Goal: Task Accomplishment & Management: Manage account settings

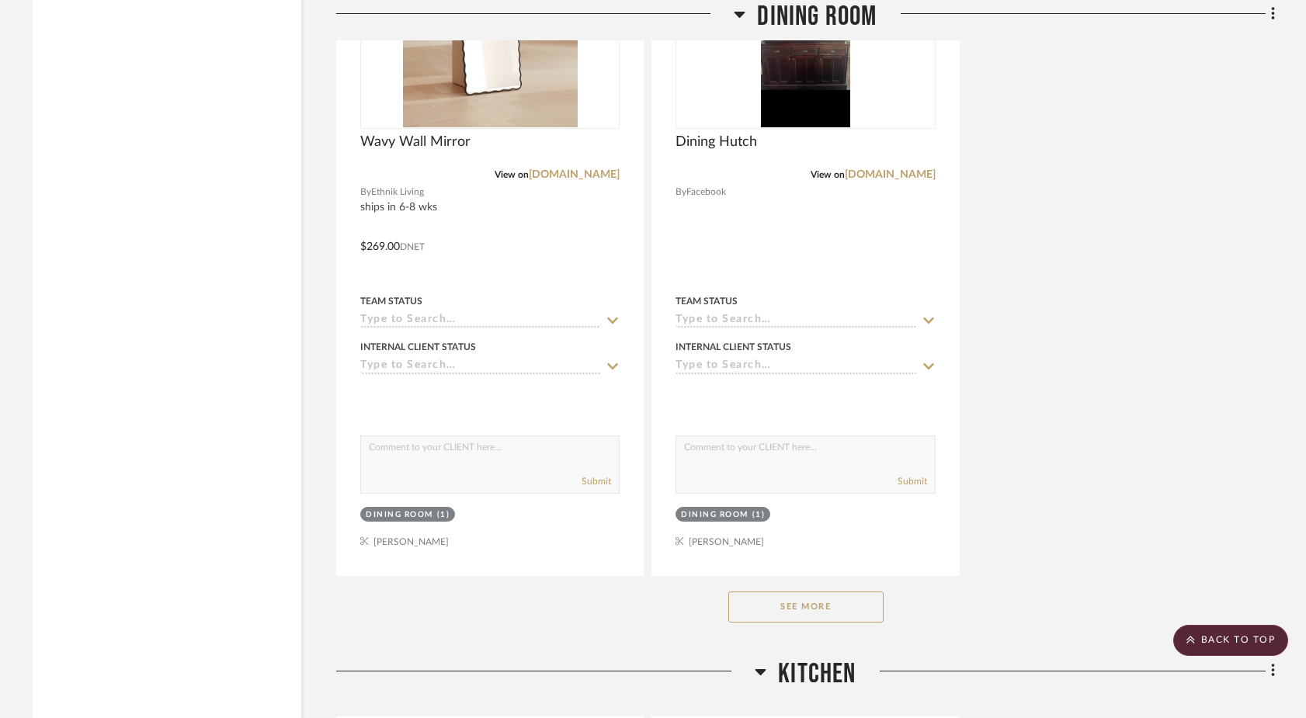
scroll to position [11693, 0]
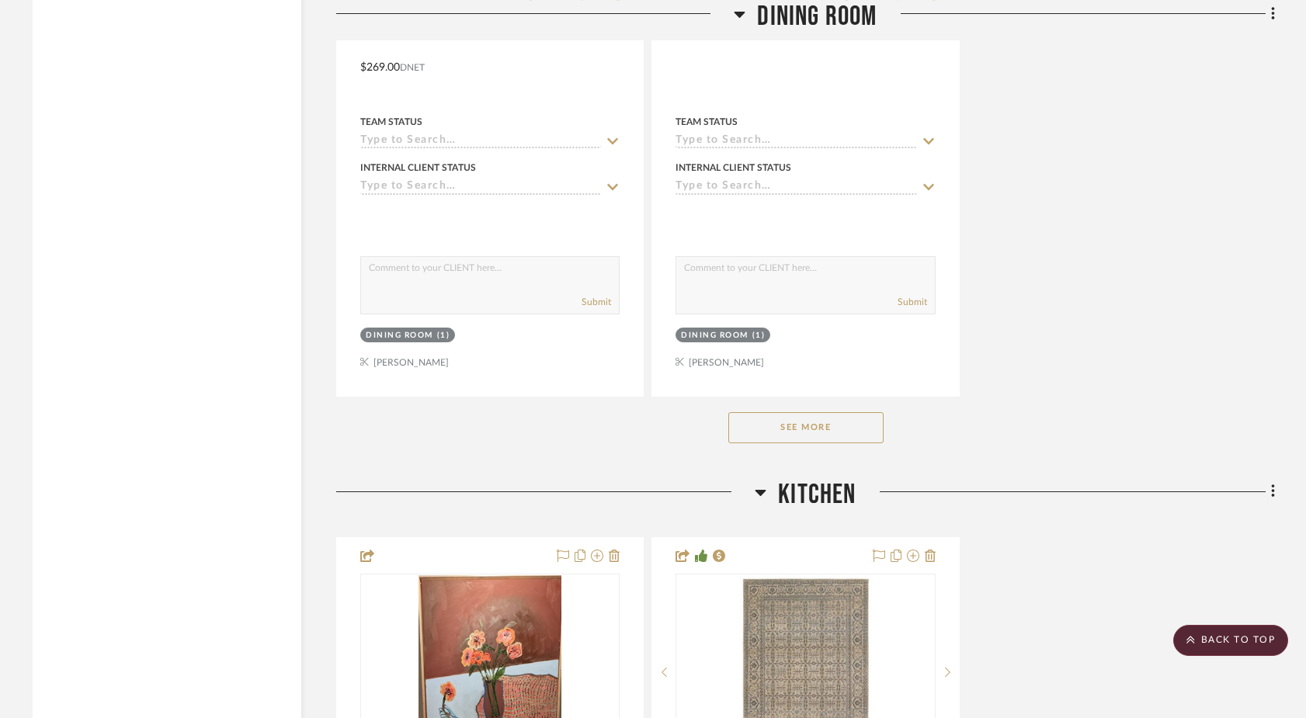
click at [841, 412] on button "See More" at bounding box center [805, 427] width 155 height 31
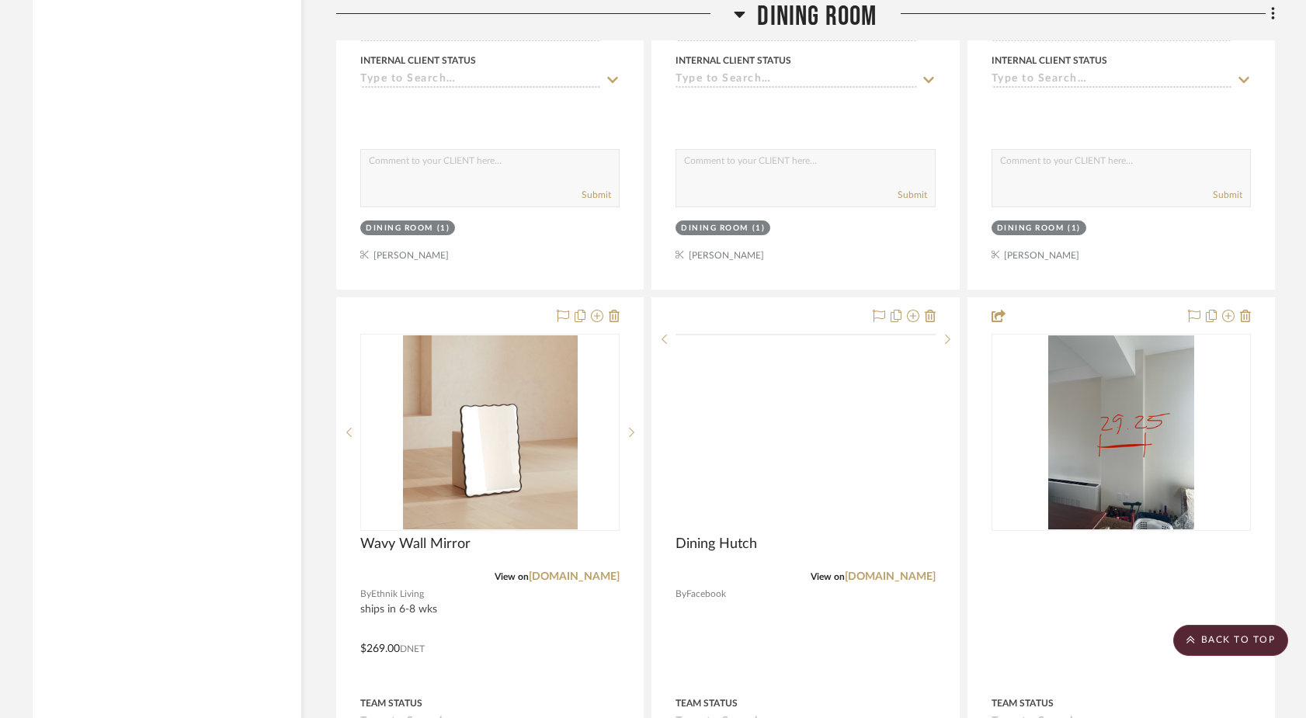
scroll to position [11110, 0]
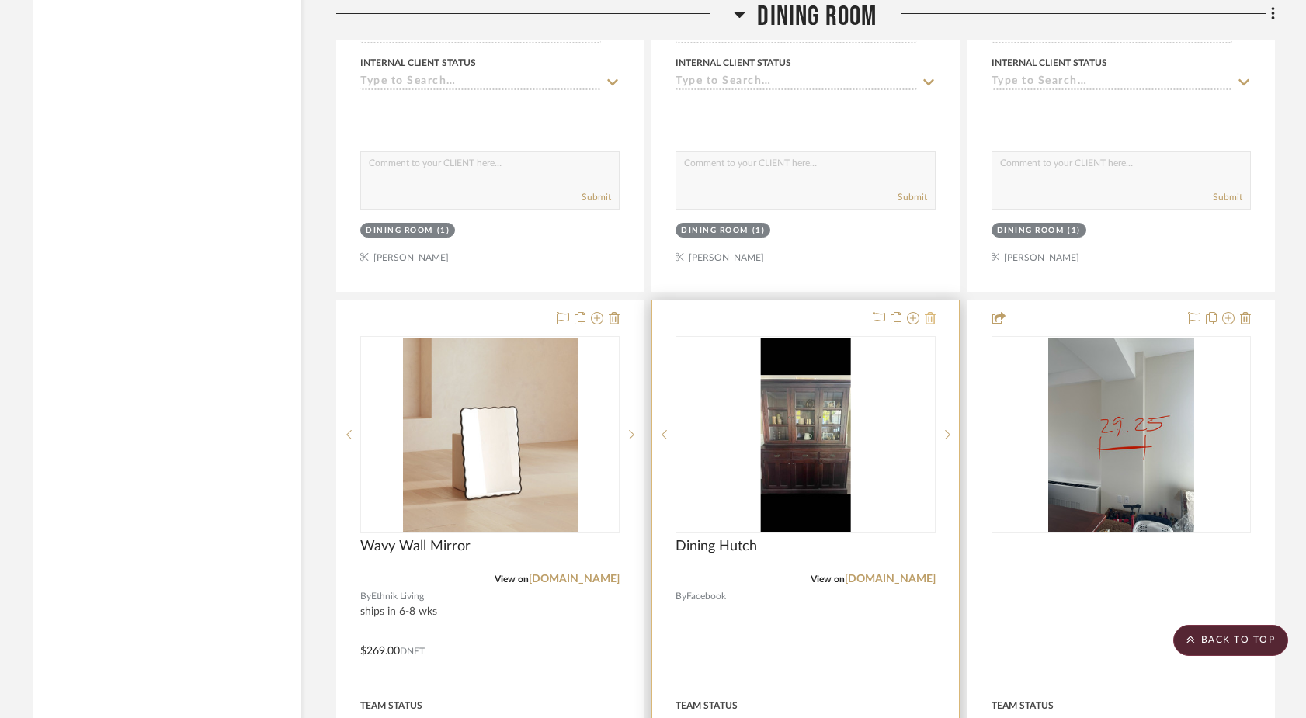
click at [929, 312] on icon at bounding box center [930, 318] width 11 height 12
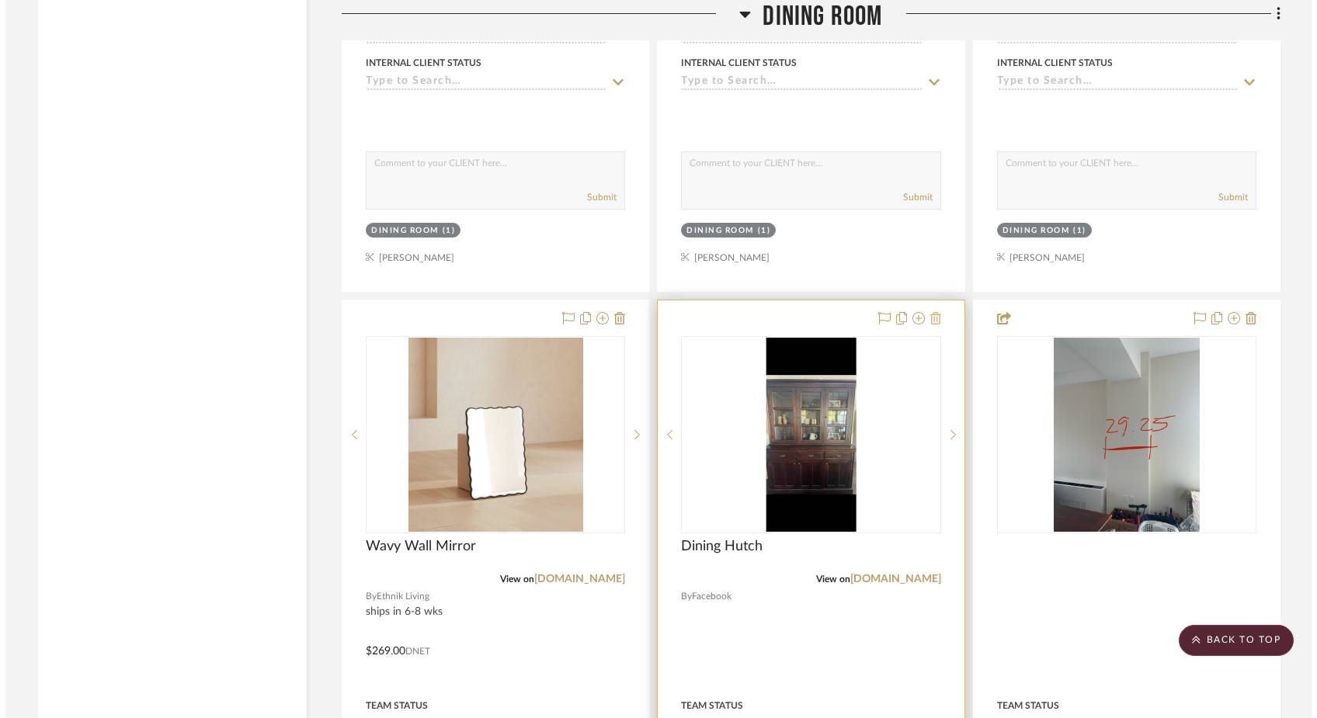
scroll to position [0, 0]
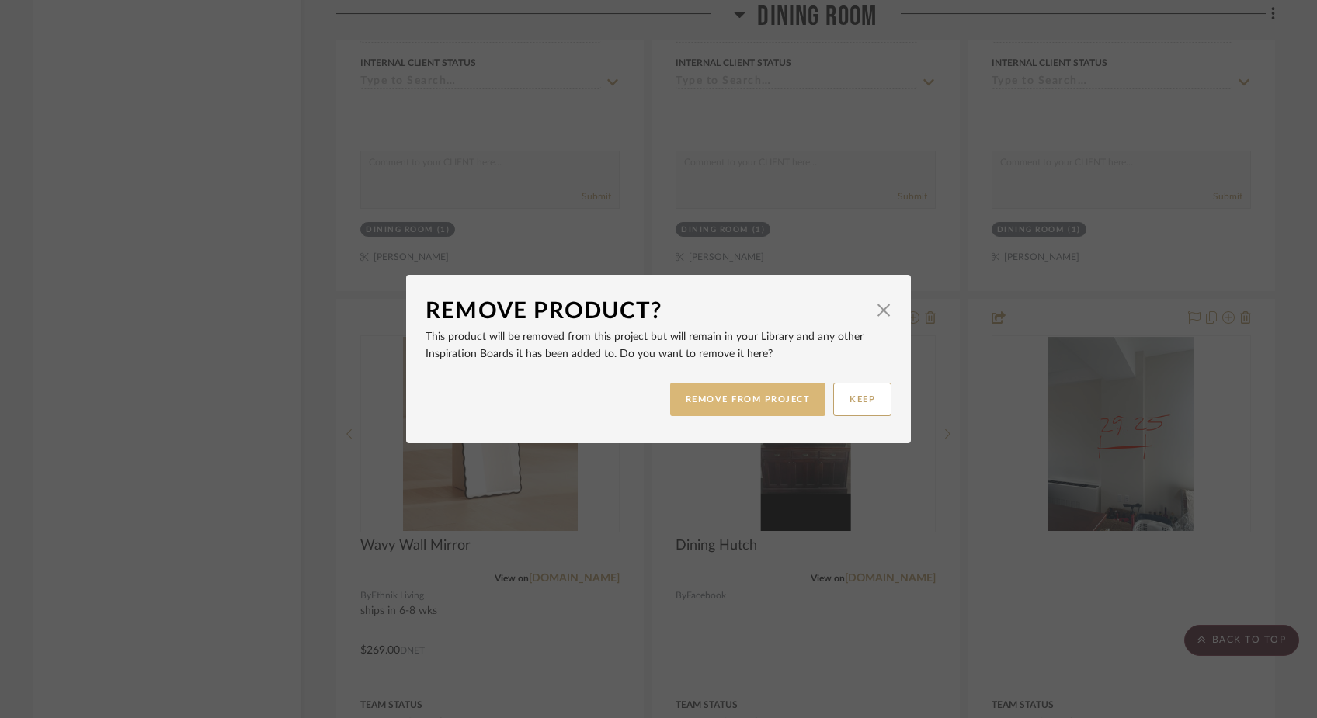
click at [716, 401] on button "REMOVE FROM PROJECT" at bounding box center [748, 399] width 156 height 33
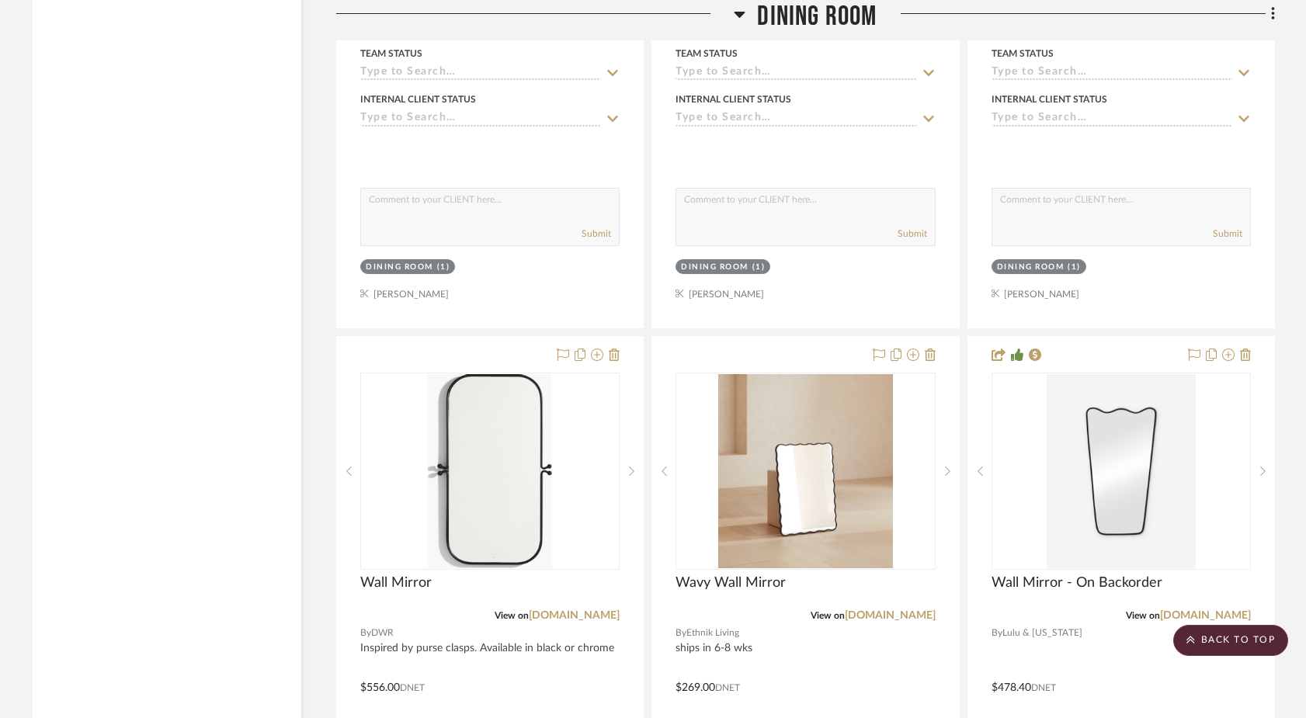
scroll to position [11211, 0]
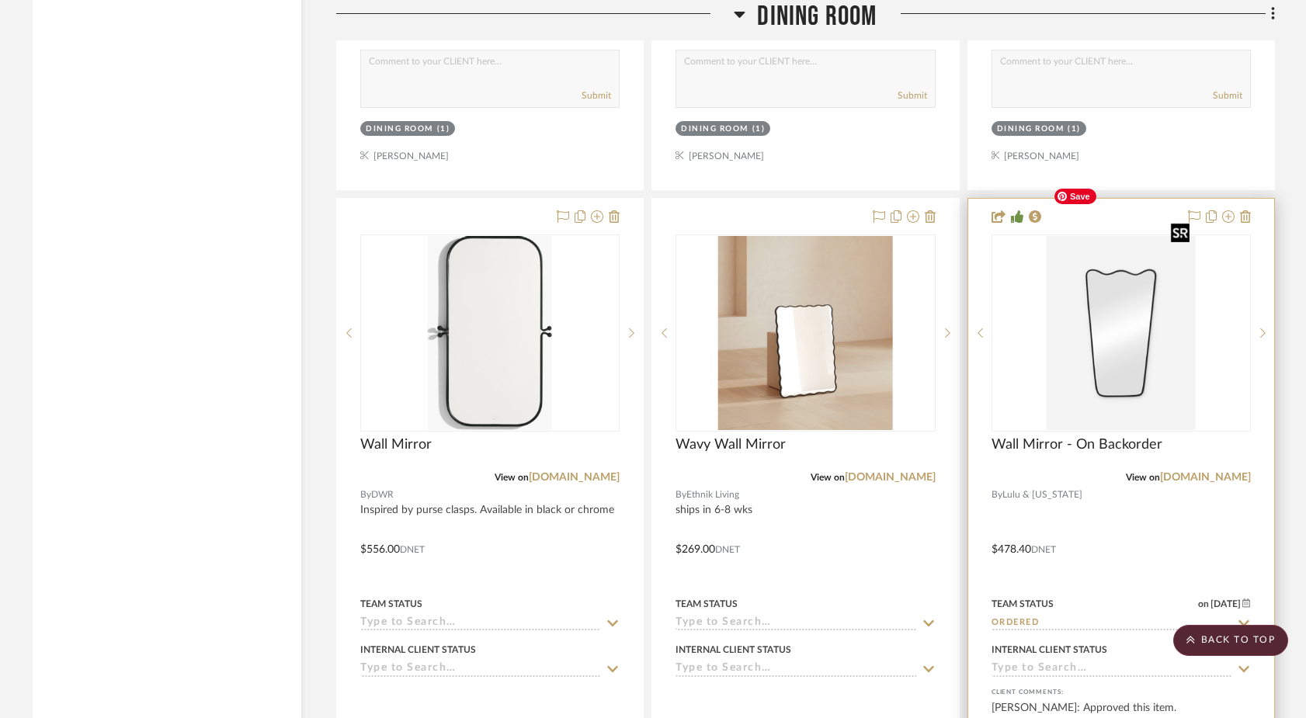
click at [1112, 314] on img "0" at bounding box center [1120, 333] width 149 height 194
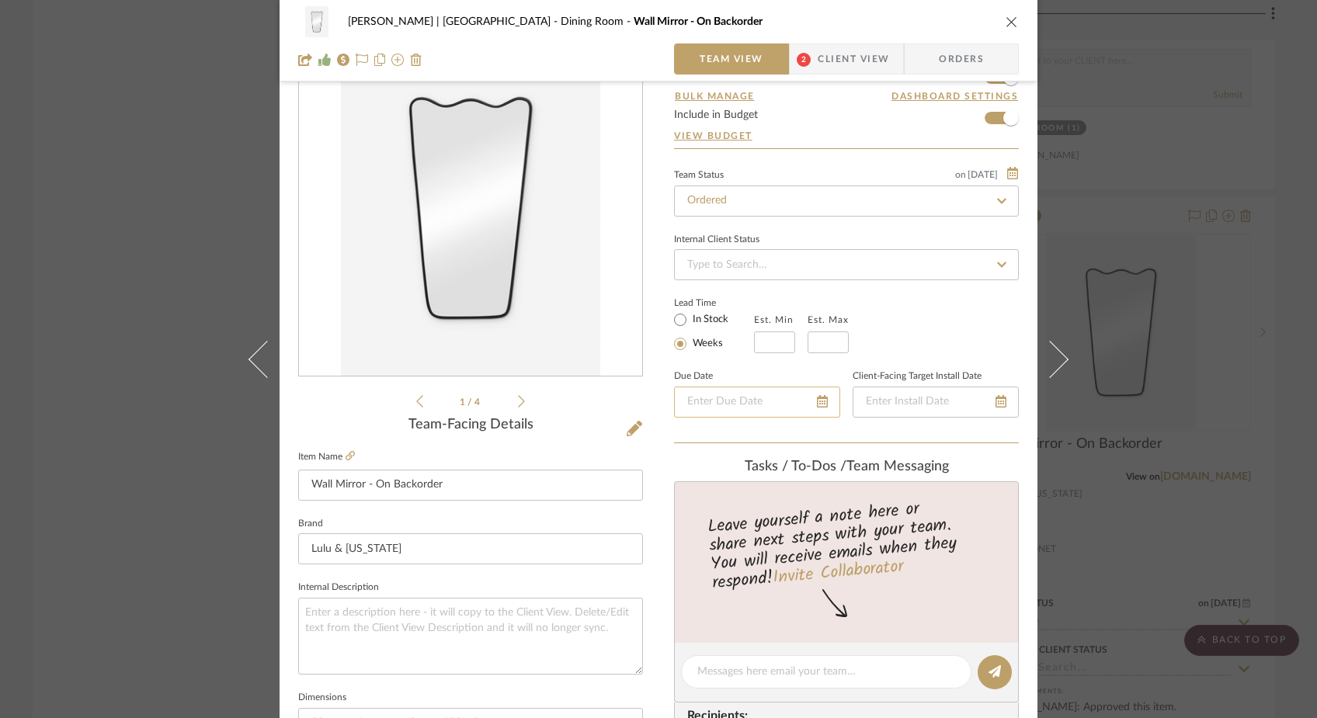
scroll to position [0, 0]
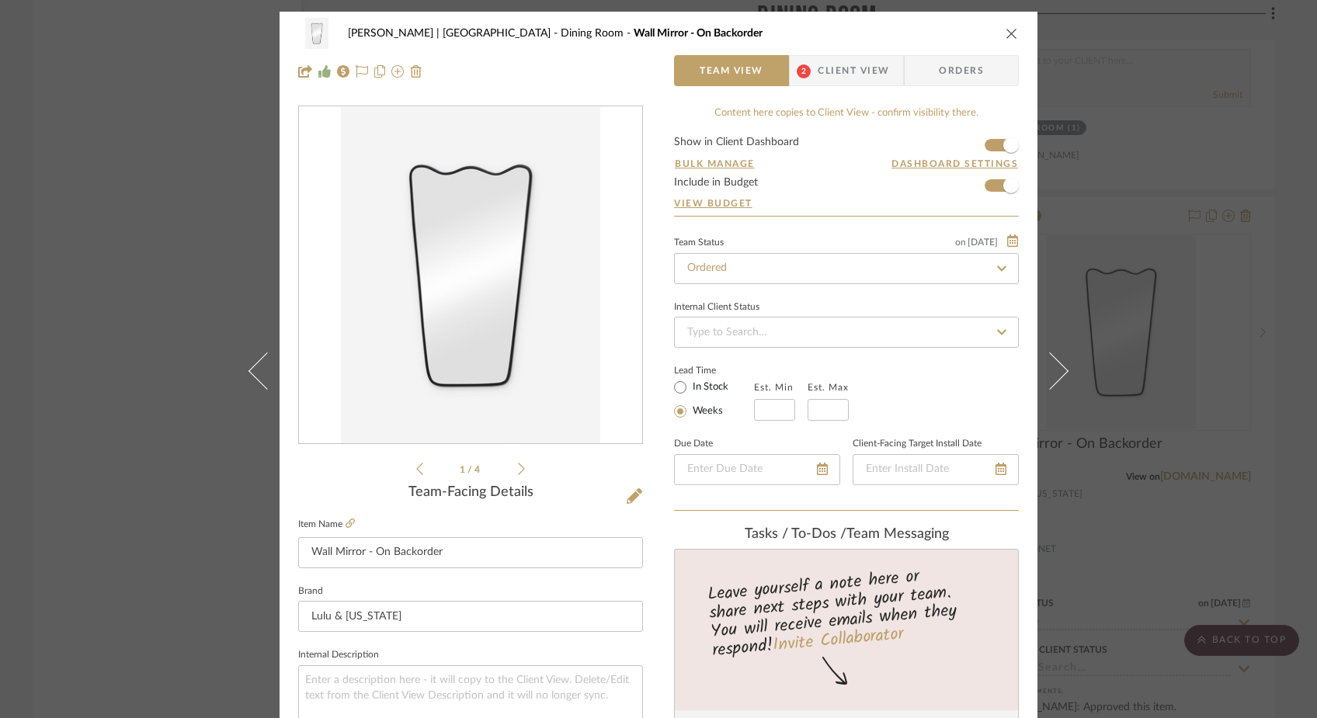
click at [1006, 29] on icon "close" at bounding box center [1011, 33] width 12 height 12
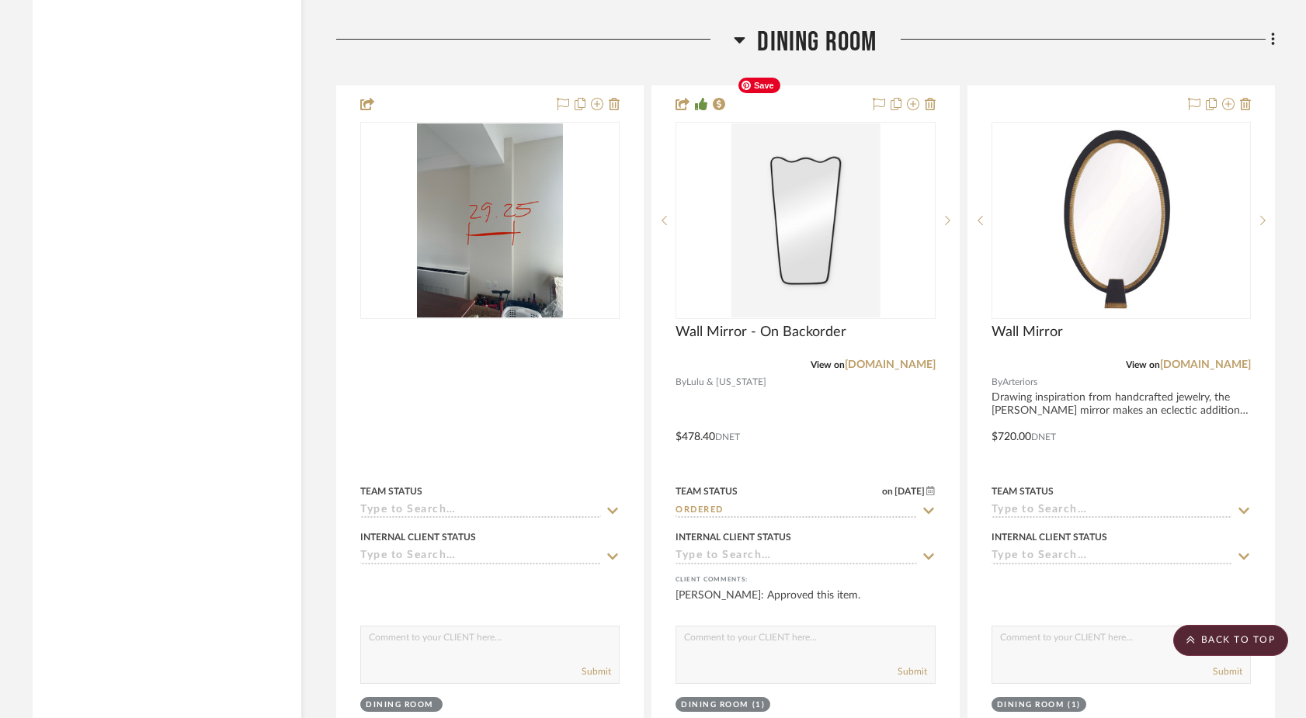
scroll to position [9950, 0]
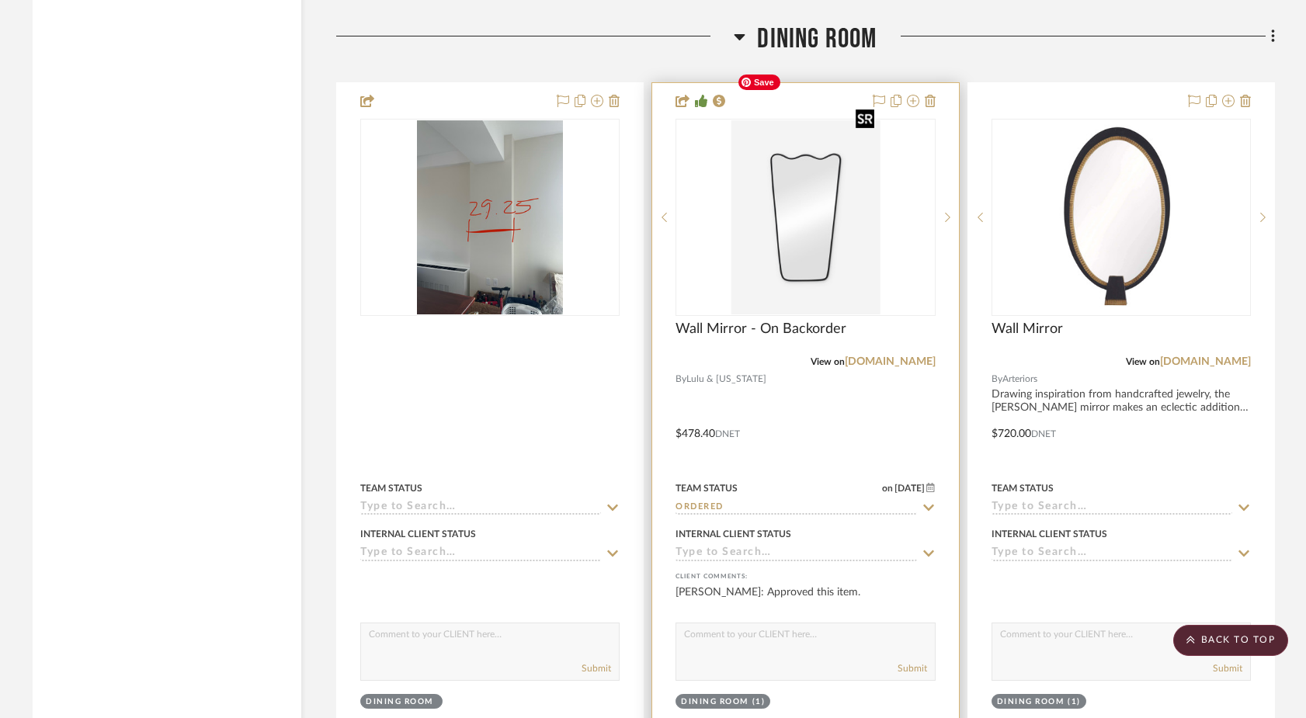
click at [756, 216] on img "0" at bounding box center [804, 217] width 149 height 194
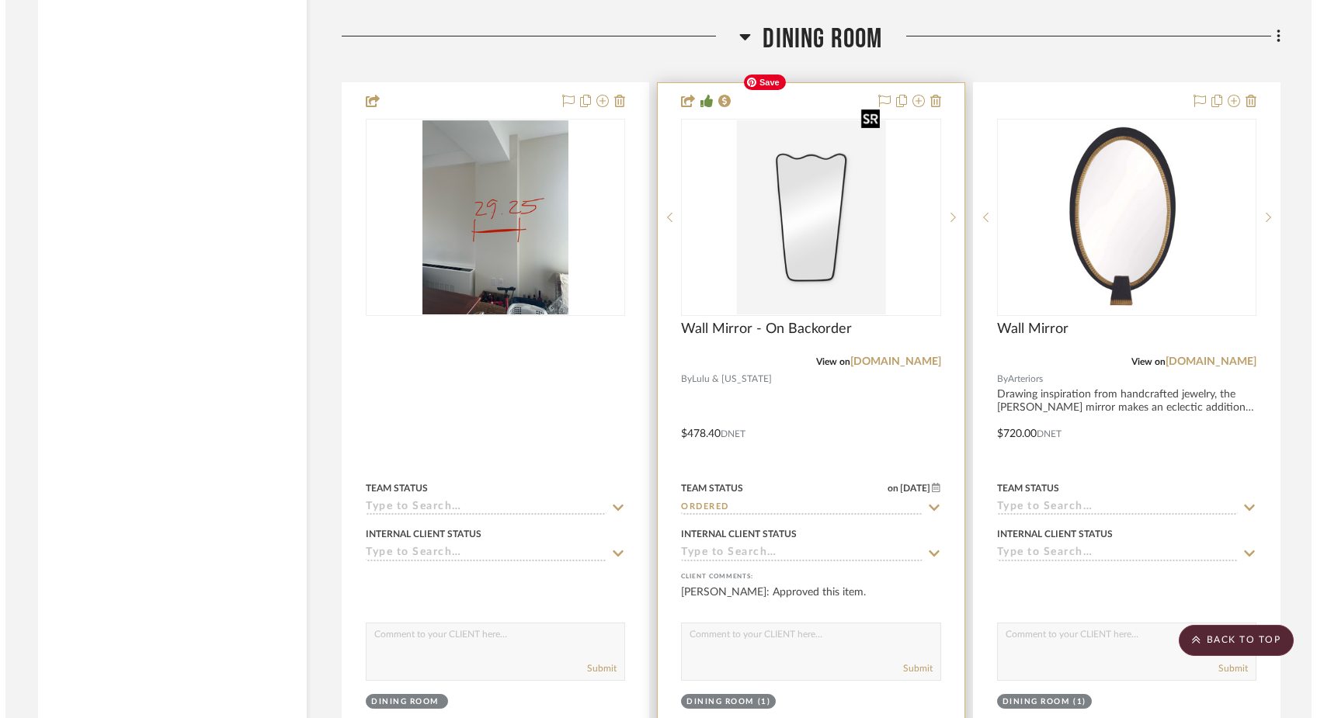
scroll to position [0, 0]
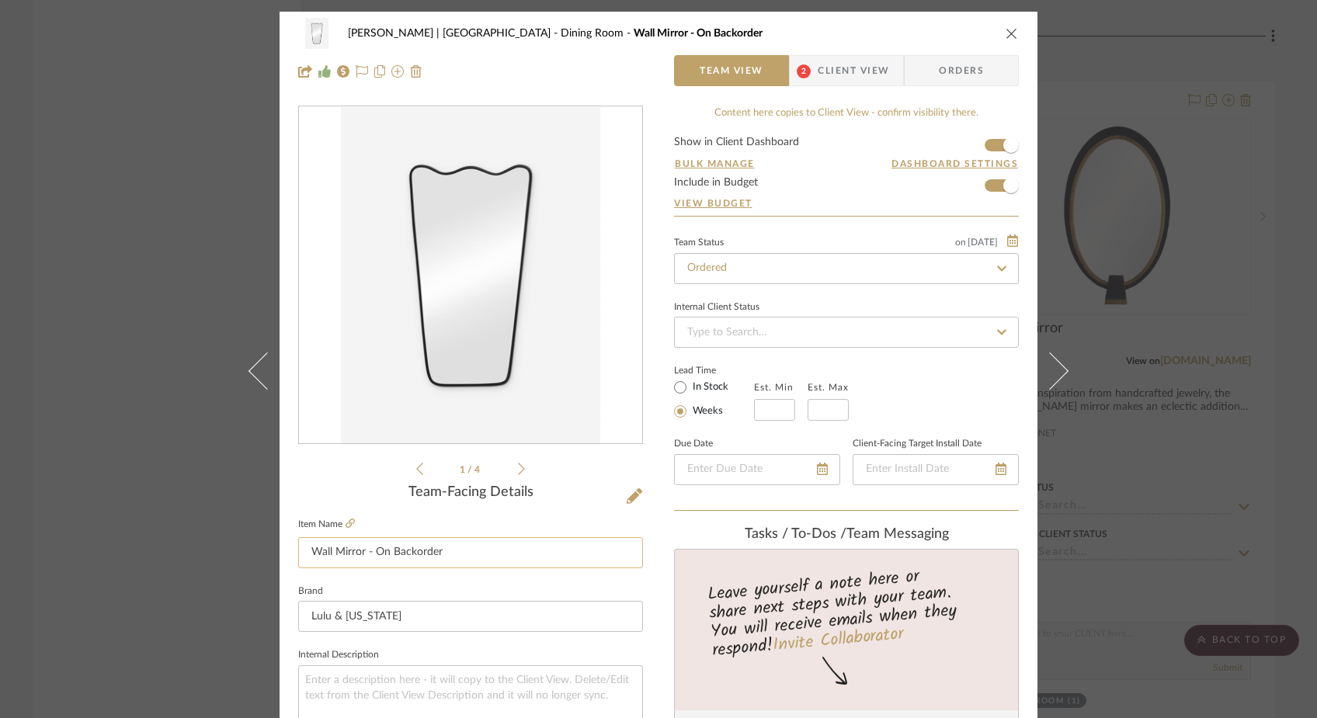
click at [306, 553] on input "Wall Mirror - On Backorder" at bounding box center [470, 552] width 345 height 31
type input "Original Wall Mirror - On Backorder"
click at [356, 585] on fieldset "Brand Lulu & [US_STATE]" at bounding box center [470, 607] width 345 height 52
click at [148, 357] on div "[PERSON_NAME] | [GEOGRAPHIC_DATA] Dining Room Original Wall Mirror - On Backord…" at bounding box center [658, 359] width 1317 height 718
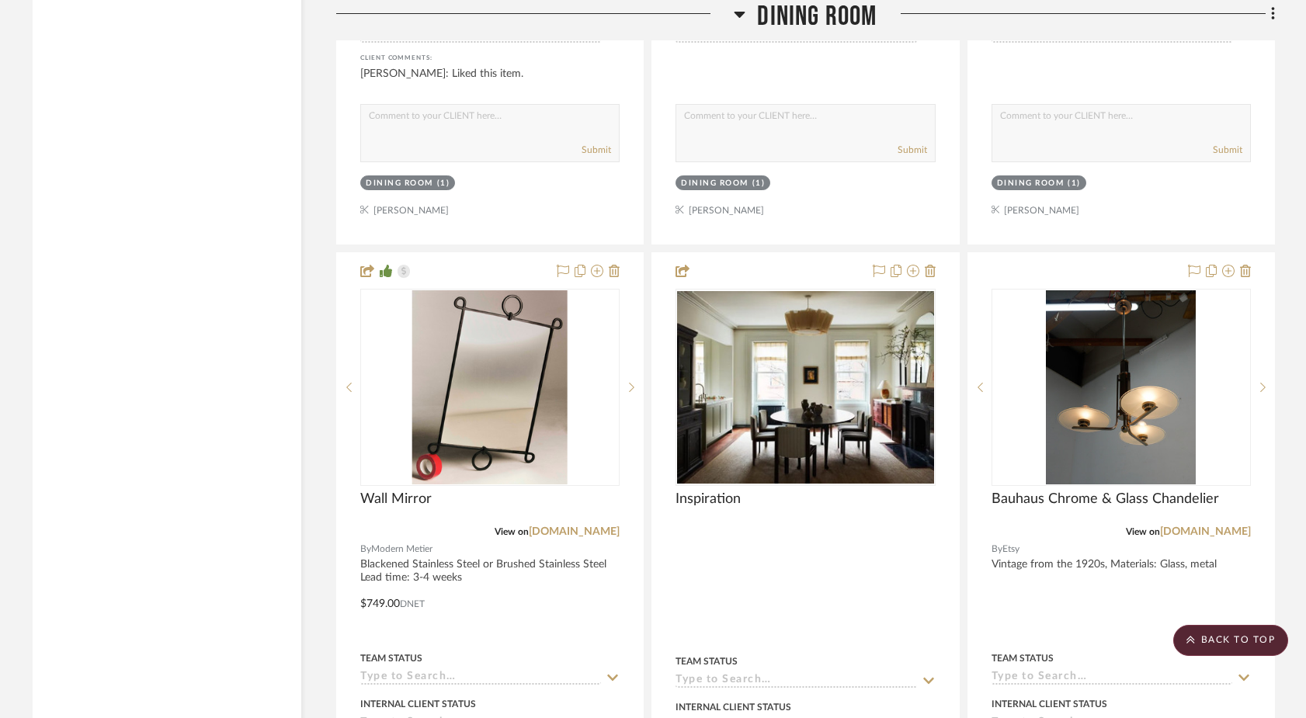
scroll to position [13228, 0]
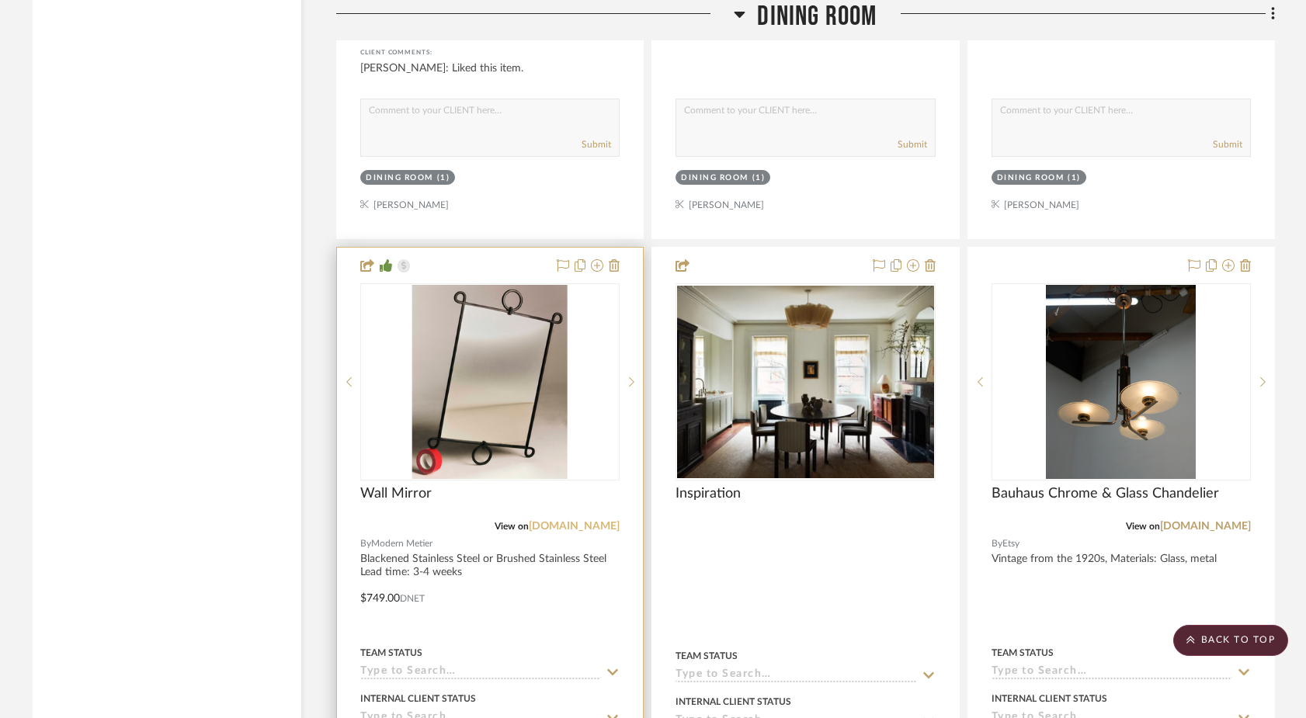
click at [578, 521] on link "[DOMAIN_NAME]" at bounding box center [574, 526] width 91 height 11
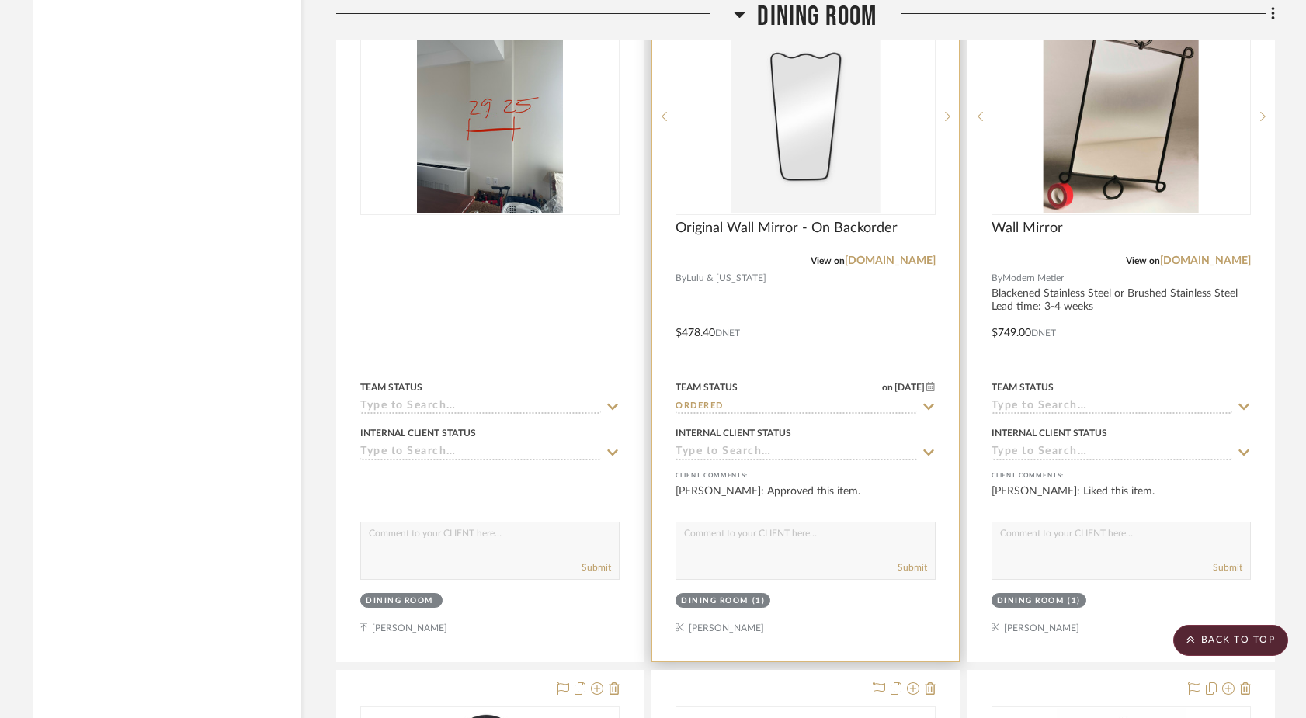
scroll to position [10043, 0]
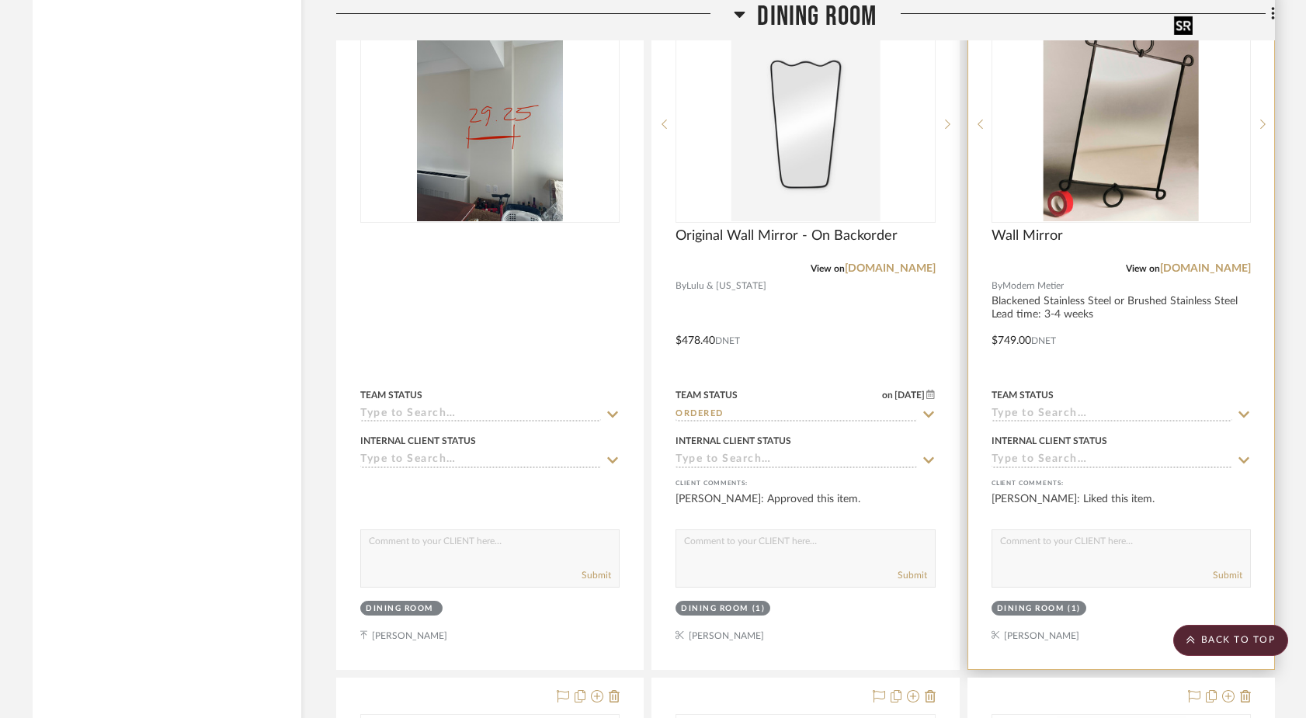
click at [1141, 136] on img "0" at bounding box center [1120, 124] width 155 height 194
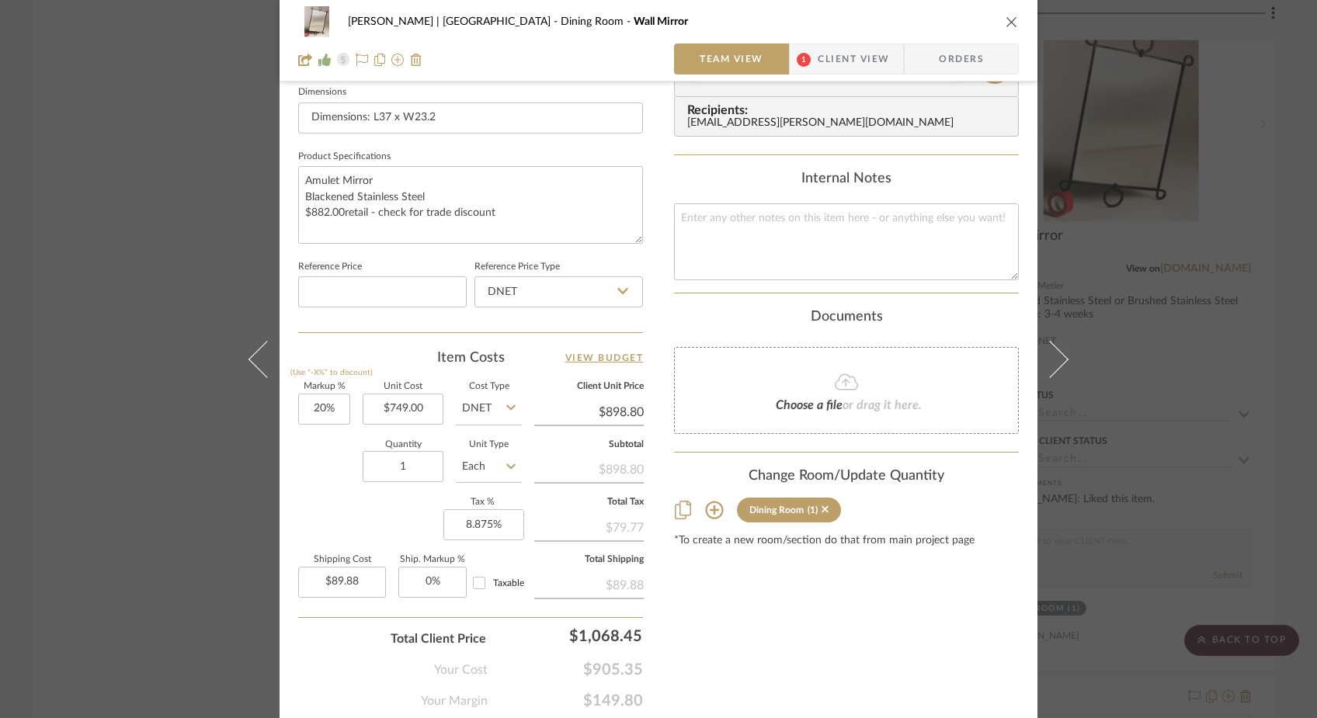
scroll to position [695, 0]
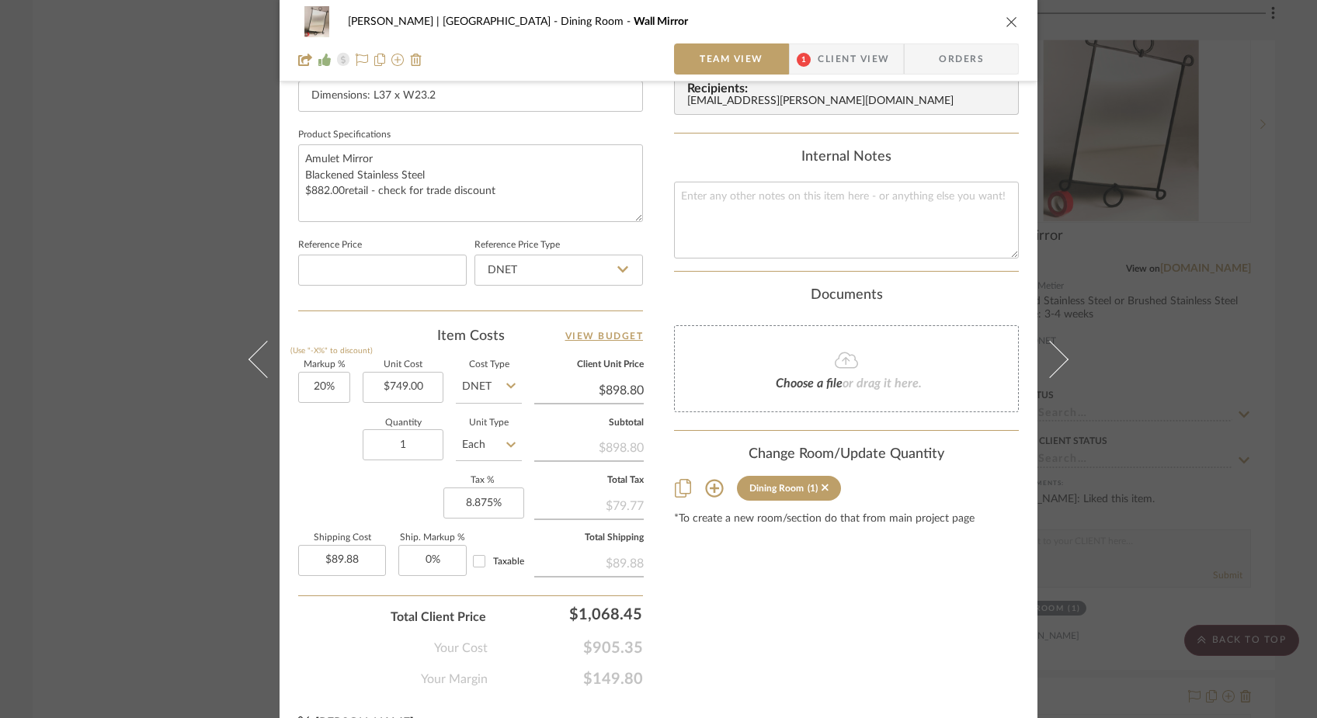
click at [176, 205] on div "[PERSON_NAME] | [GEOGRAPHIC_DATA] Dining Room Wall Mirror Team View 1 Client Vi…" at bounding box center [658, 359] width 1317 height 718
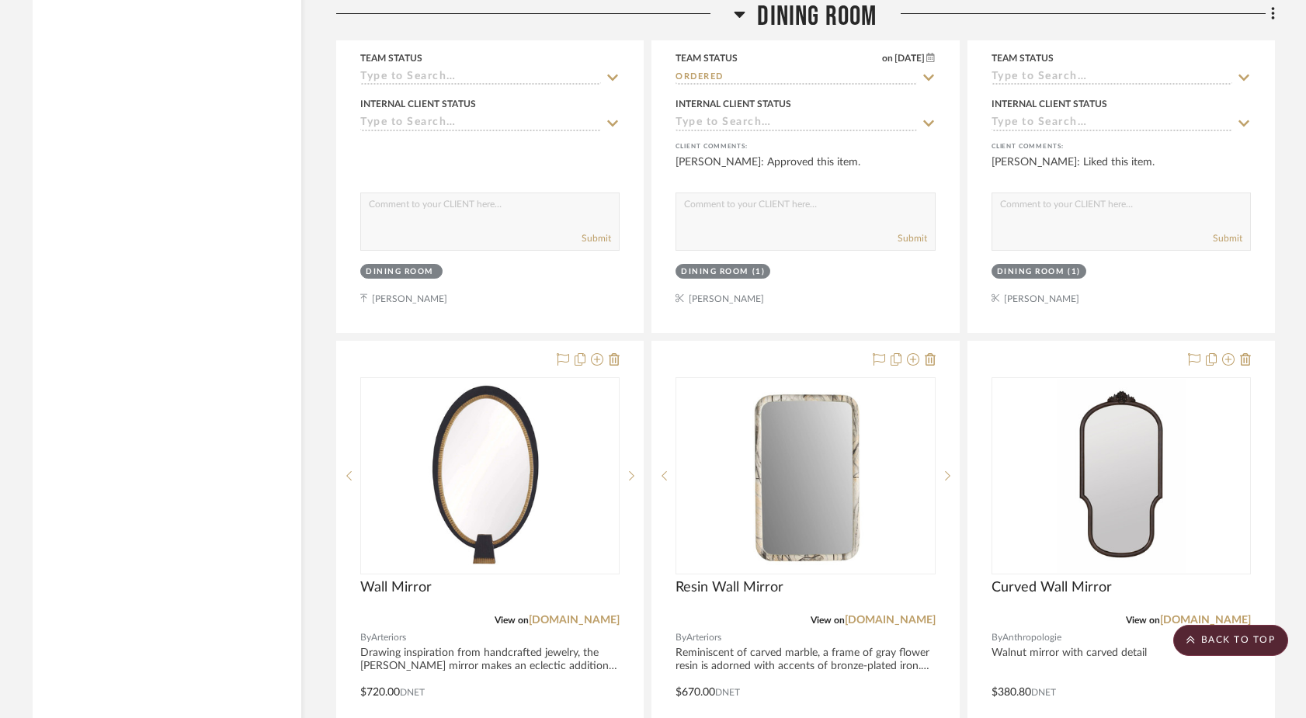
scroll to position [10396, 0]
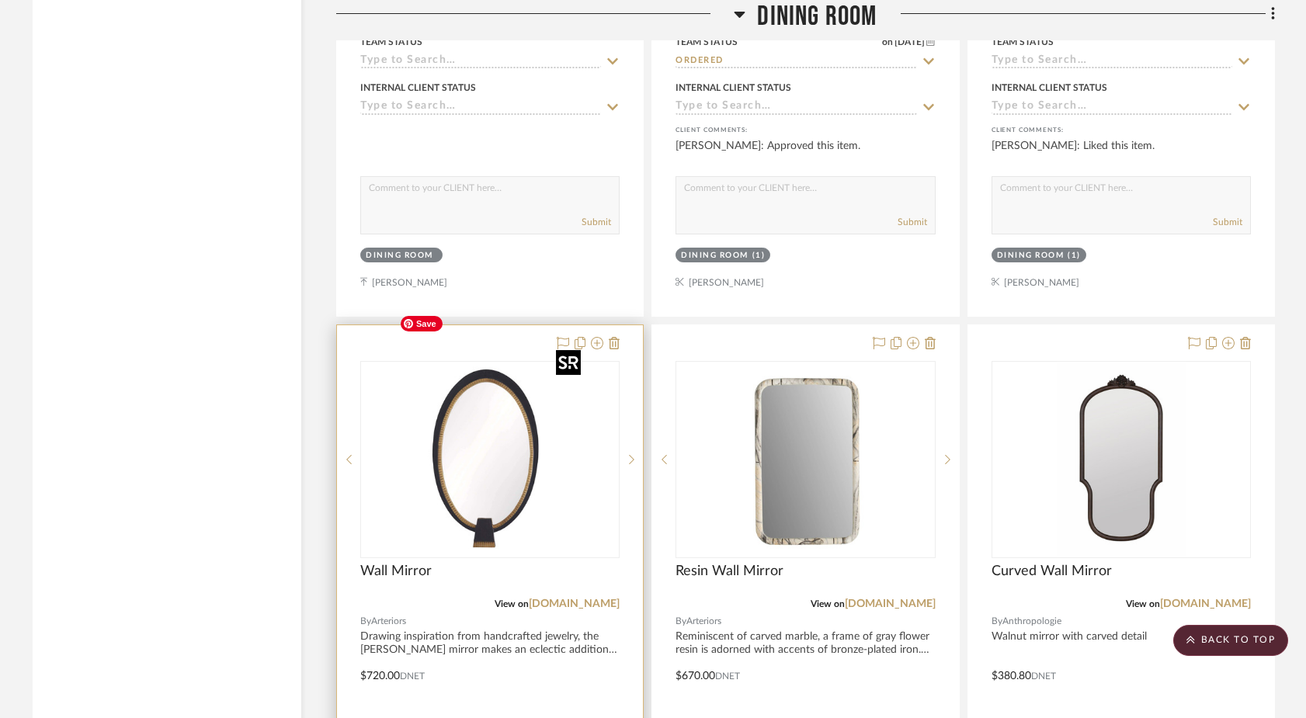
click at [515, 442] on img "0" at bounding box center [490, 460] width 194 height 194
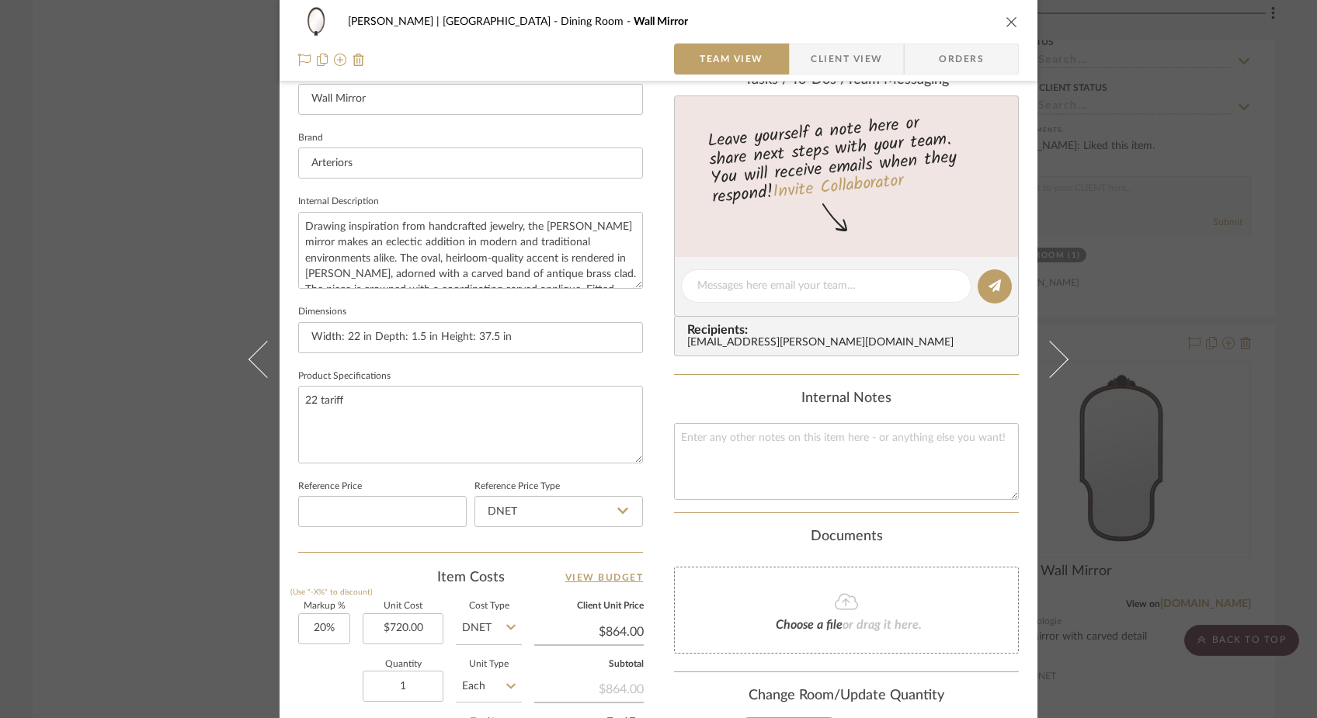
scroll to position [460, 0]
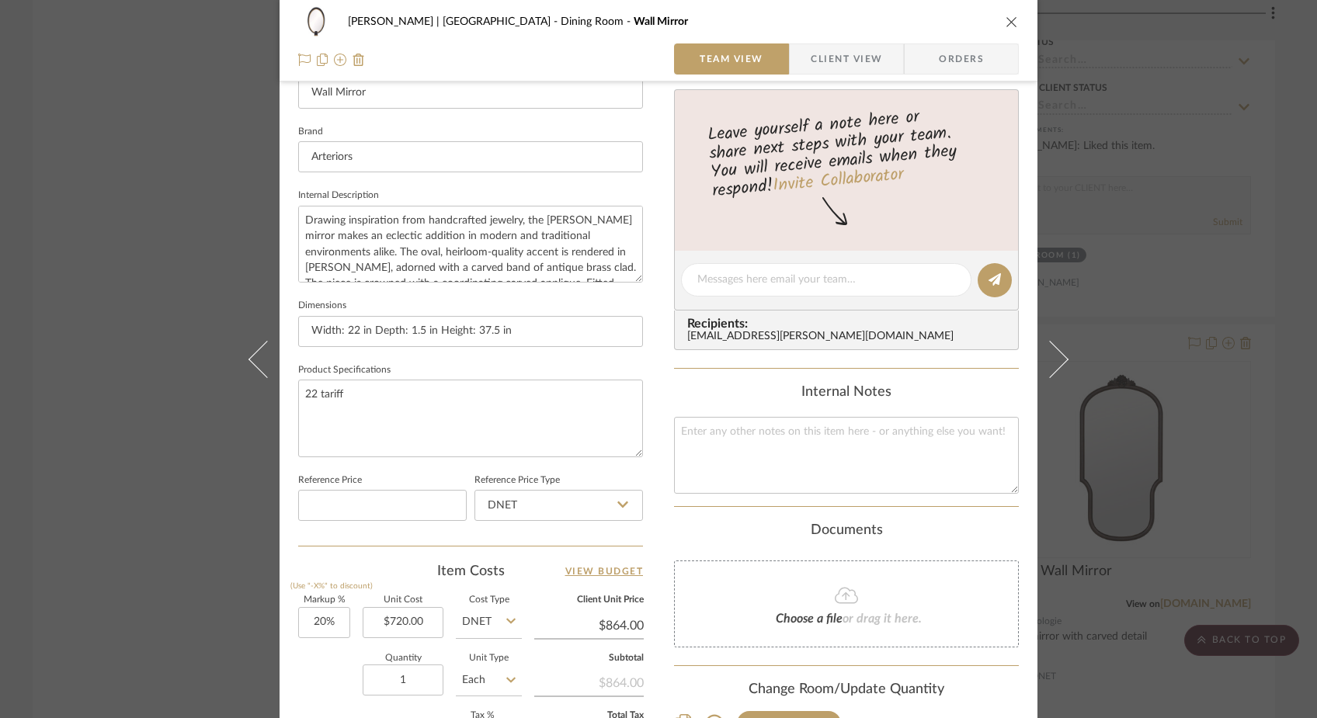
click at [191, 229] on div "[PERSON_NAME] | [GEOGRAPHIC_DATA] Dining Room Wall Mirror Team View Client View…" at bounding box center [658, 359] width 1317 height 718
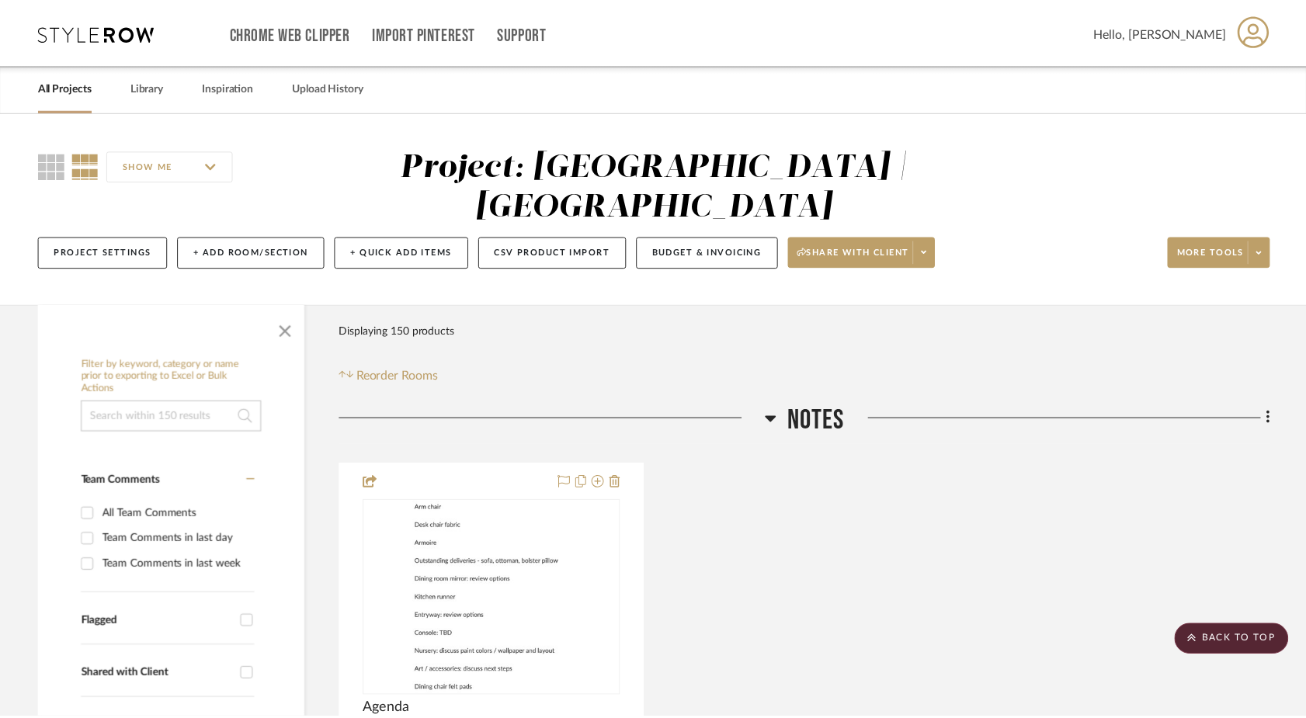
scroll to position [10396, 0]
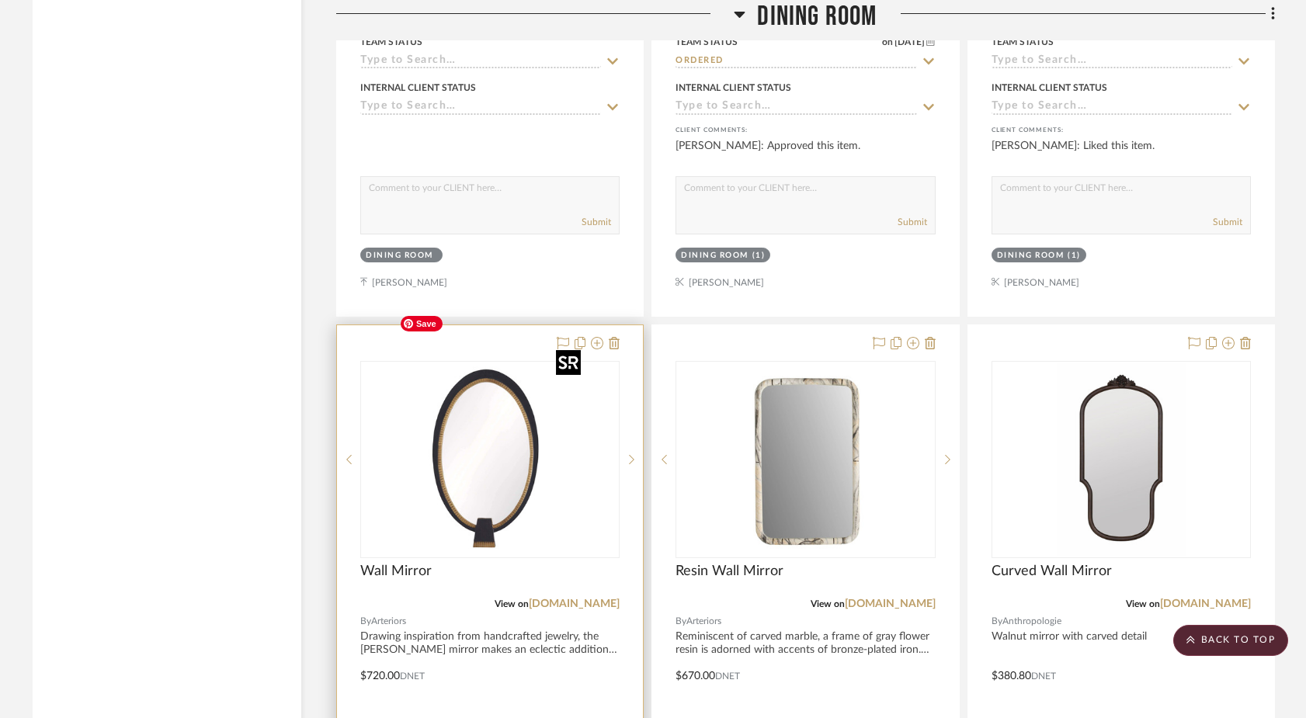
click at [504, 388] on img "0" at bounding box center [490, 460] width 194 height 194
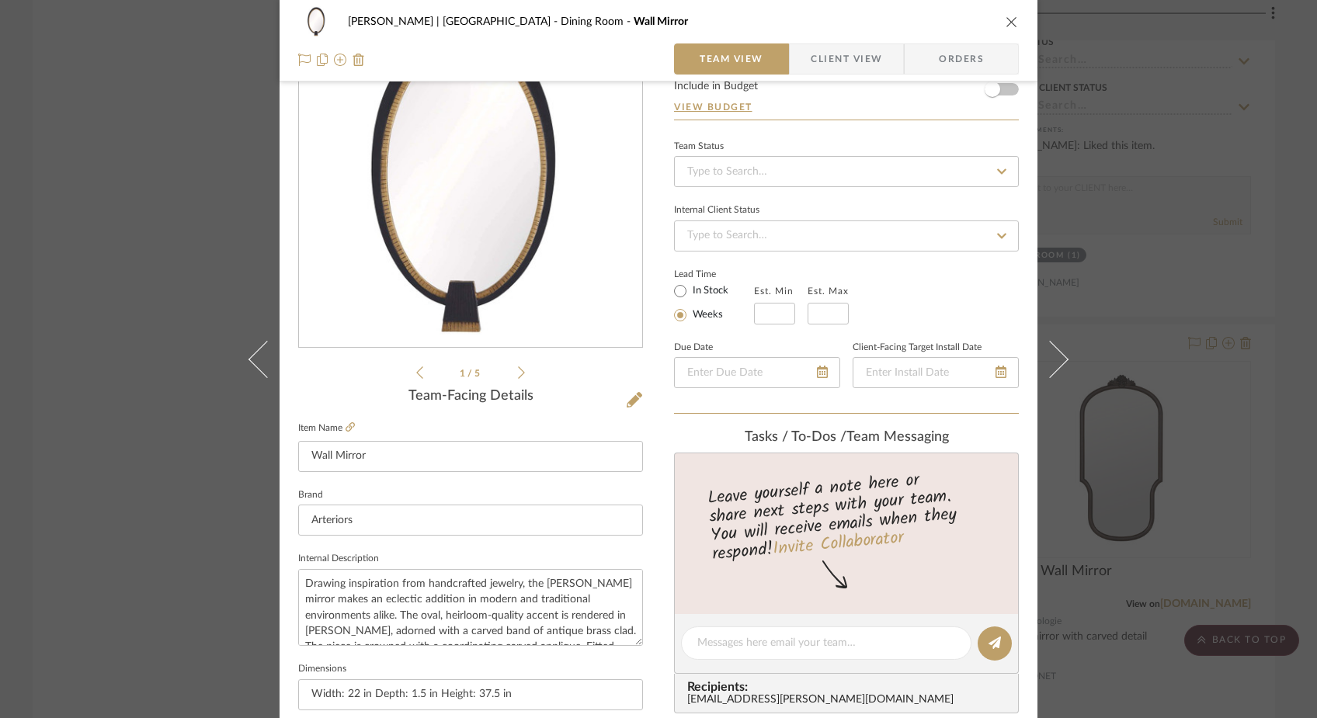
scroll to position [99, 0]
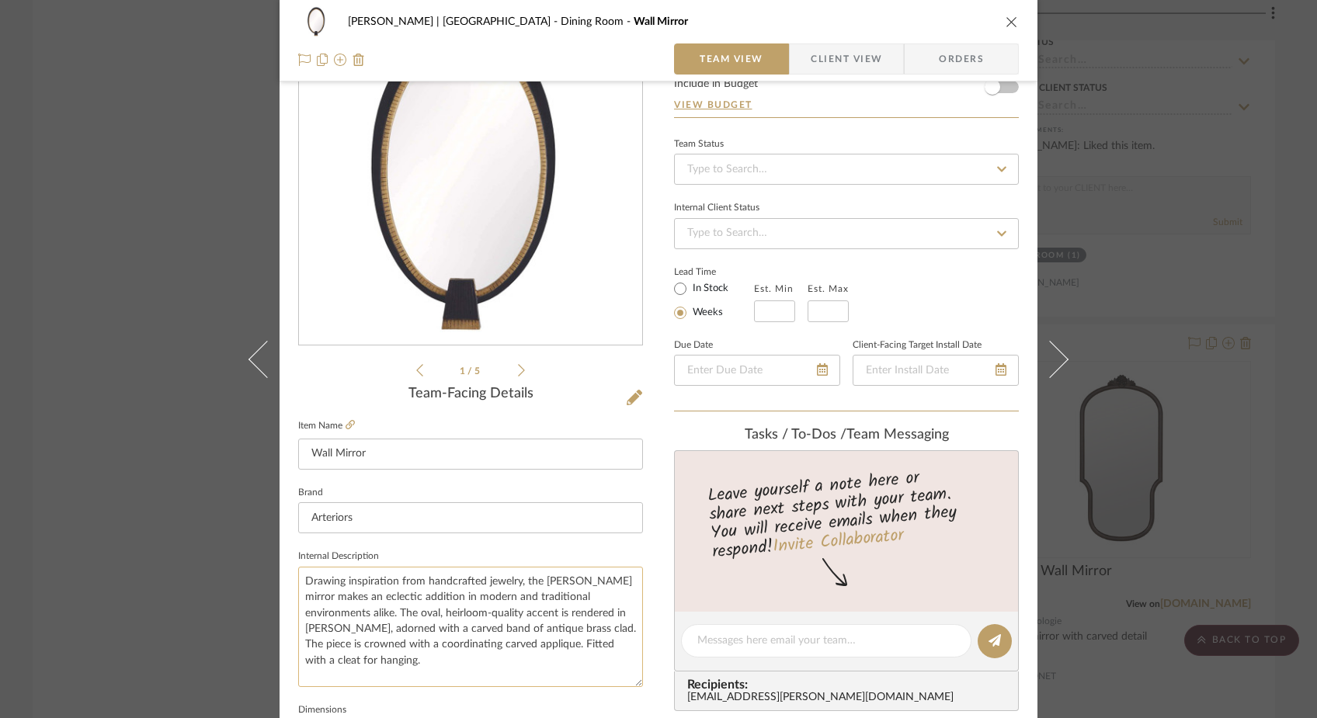
drag, startPoint x: 630, startPoint y: 637, endPoint x: 619, endPoint y: 681, distance: 44.8
click at [619, 681] on textarea "Drawing inspiration from handcrafted jewelry, the [PERSON_NAME] mirror makes an…" at bounding box center [470, 627] width 345 height 120
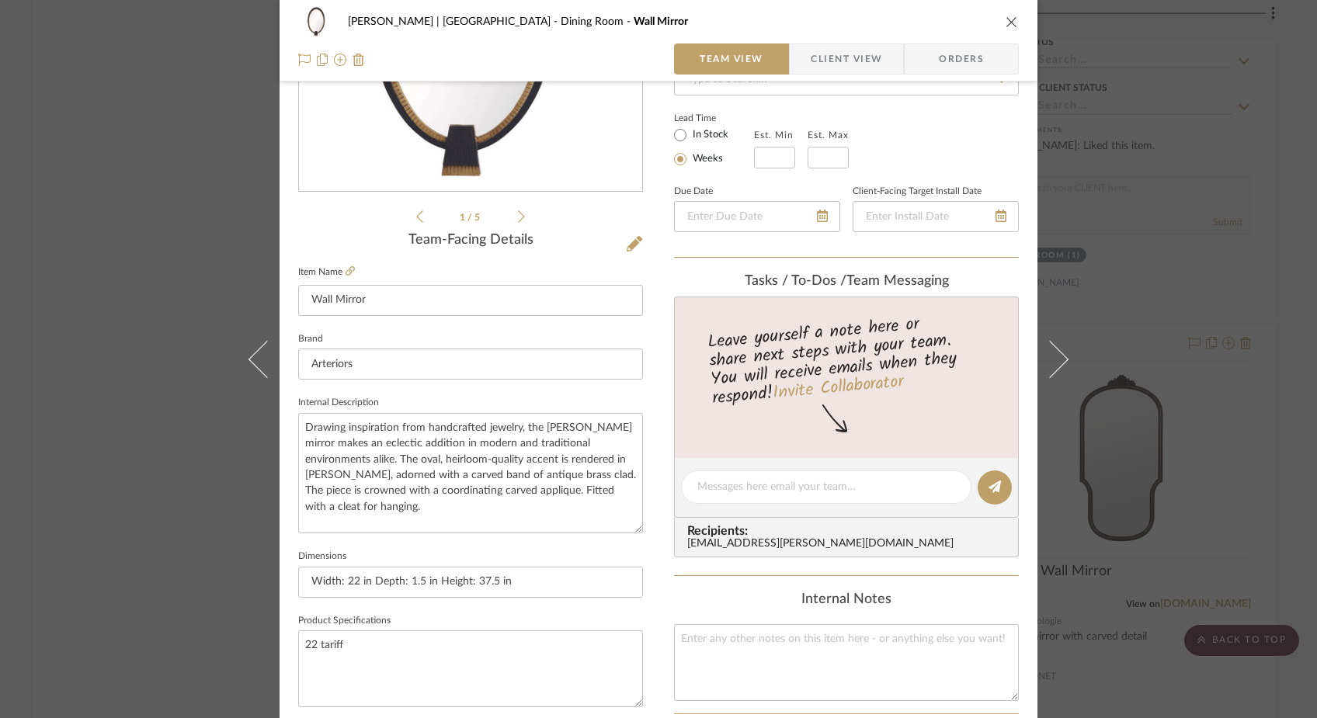
scroll to position [253, 0]
drag, startPoint x: 577, startPoint y: 425, endPoint x: 525, endPoint y: 425, distance: 52.0
click at [525, 425] on textarea "Drawing inspiration from handcrafted jewelry, the [PERSON_NAME] mirror makes an…" at bounding box center [470, 472] width 345 height 120
click at [470, 527] on textarea "Drawing inspiration from handcrafted jewelry, this mirror makes an eclectic add…" at bounding box center [470, 472] width 345 height 120
type textarea "Drawing inspiration from handcrafted jewelry, this mirror makes an eclectic add…"
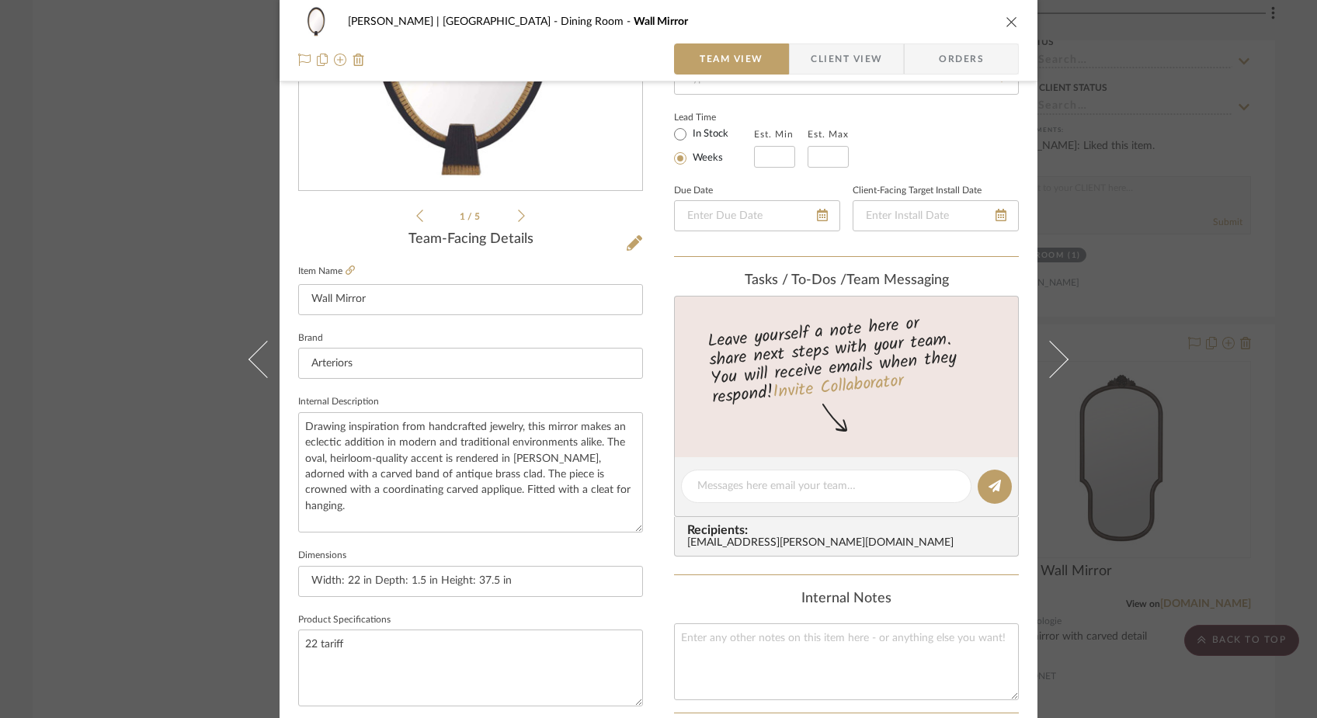
click at [98, 371] on div "[PERSON_NAME] | [GEOGRAPHIC_DATA] Dining Room Wall Mirror Team View Client View…" at bounding box center [658, 359] width 1317 height 718
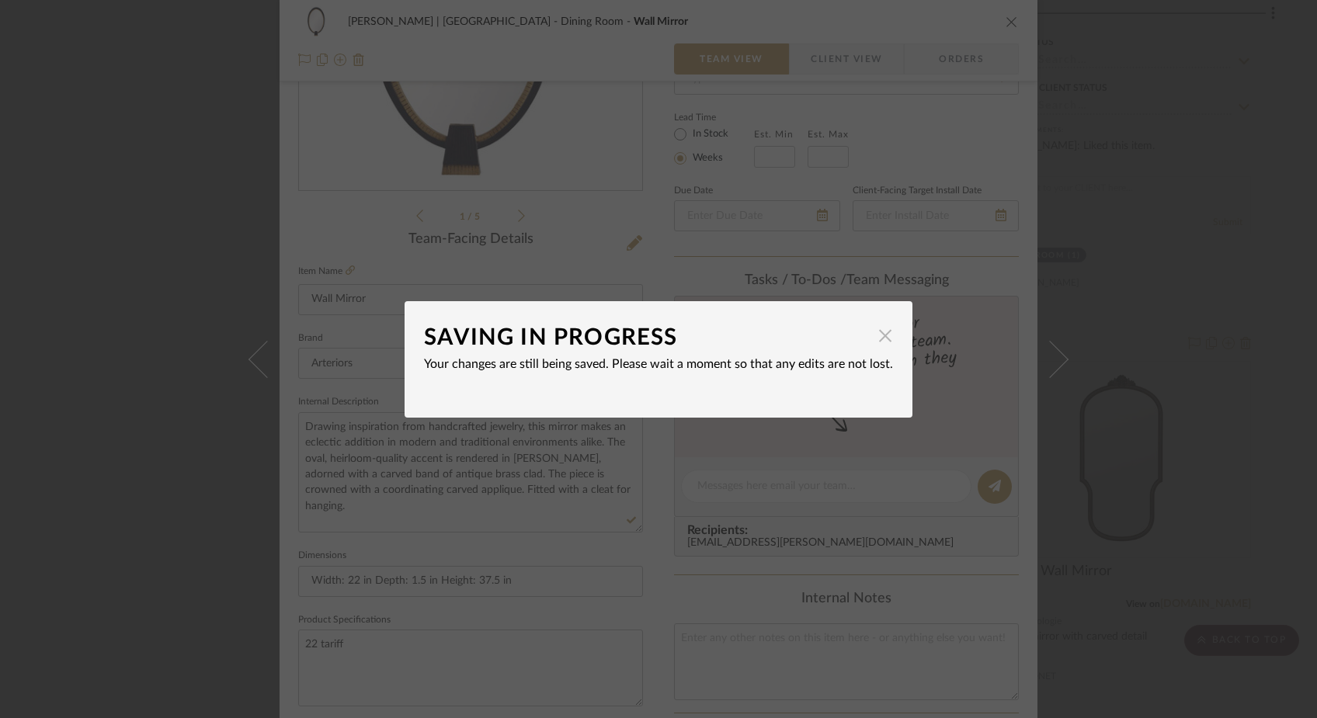
click at [880, 340] on span "button" at bounding box center [884, 336] width 31 height 31
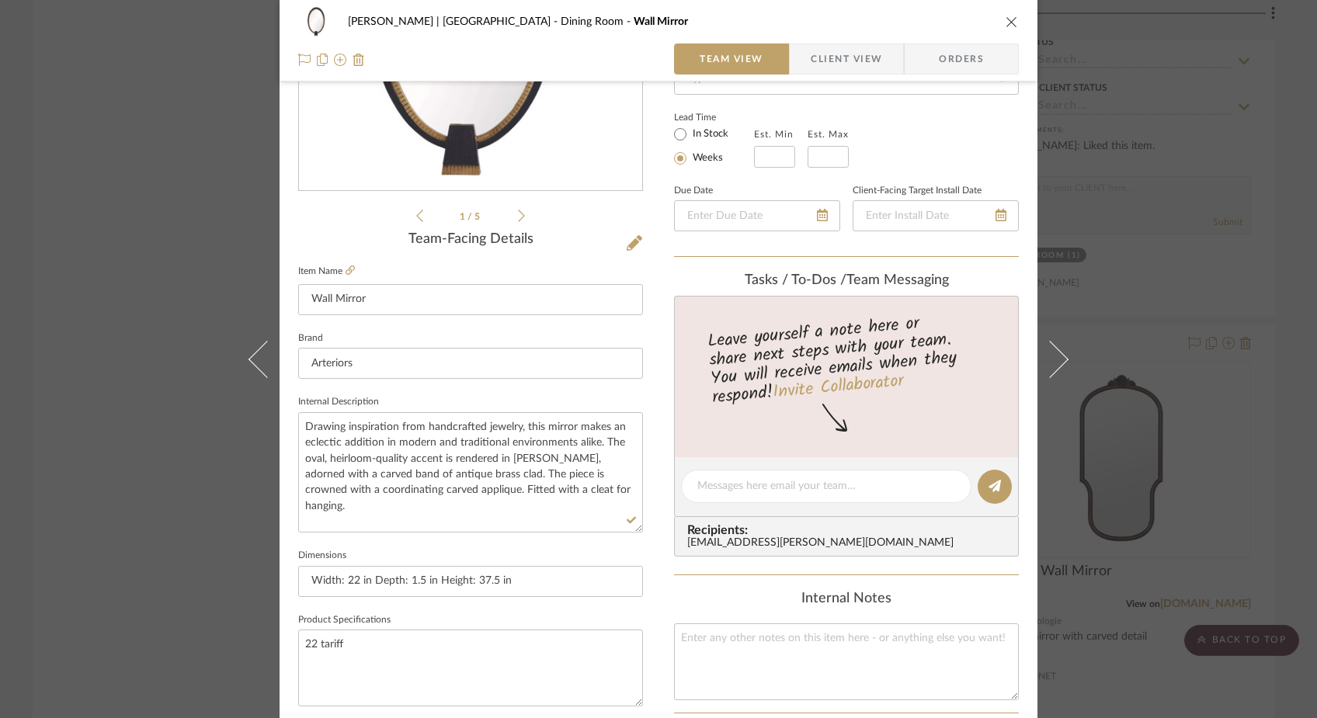
click at [127, 252] on div "[PERSON_NAME] | [GEOGRAPHIC_DATA] Dining Room Wall Mirror Team View Client View…" at bounding box center [658, 359] width 1317 height 718
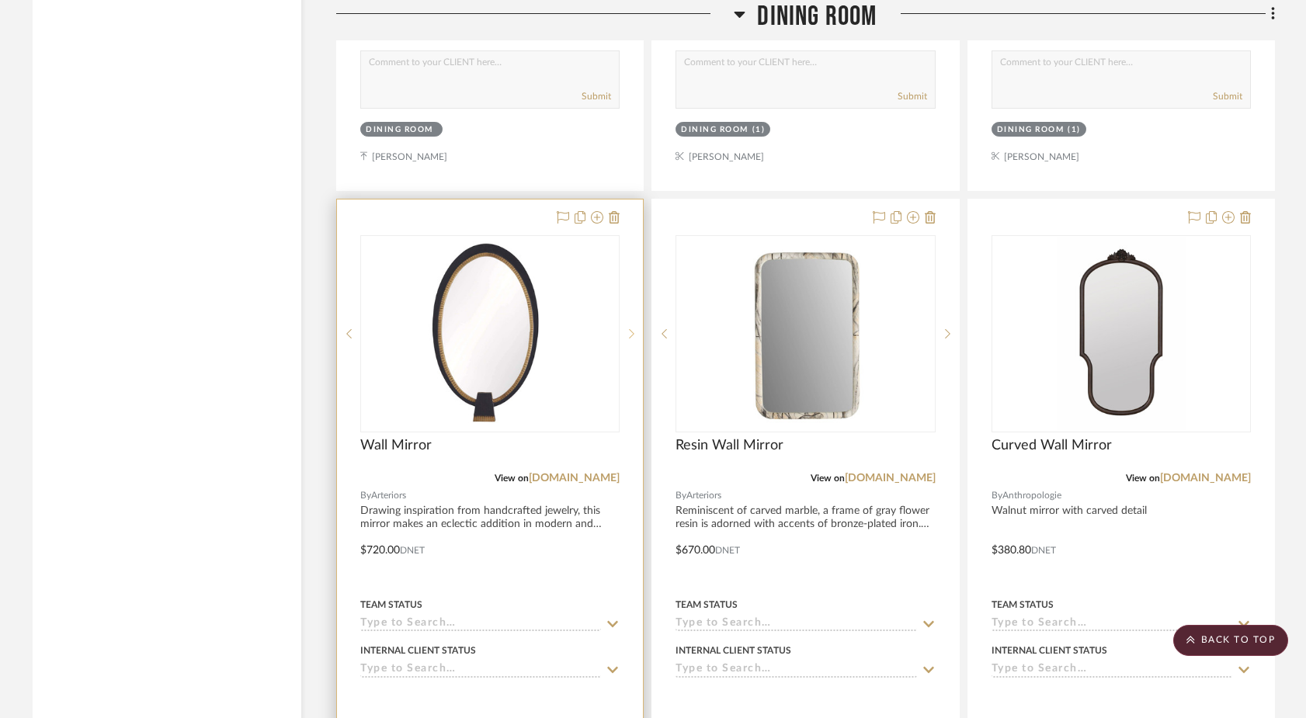
scroll to position [10527, 0]
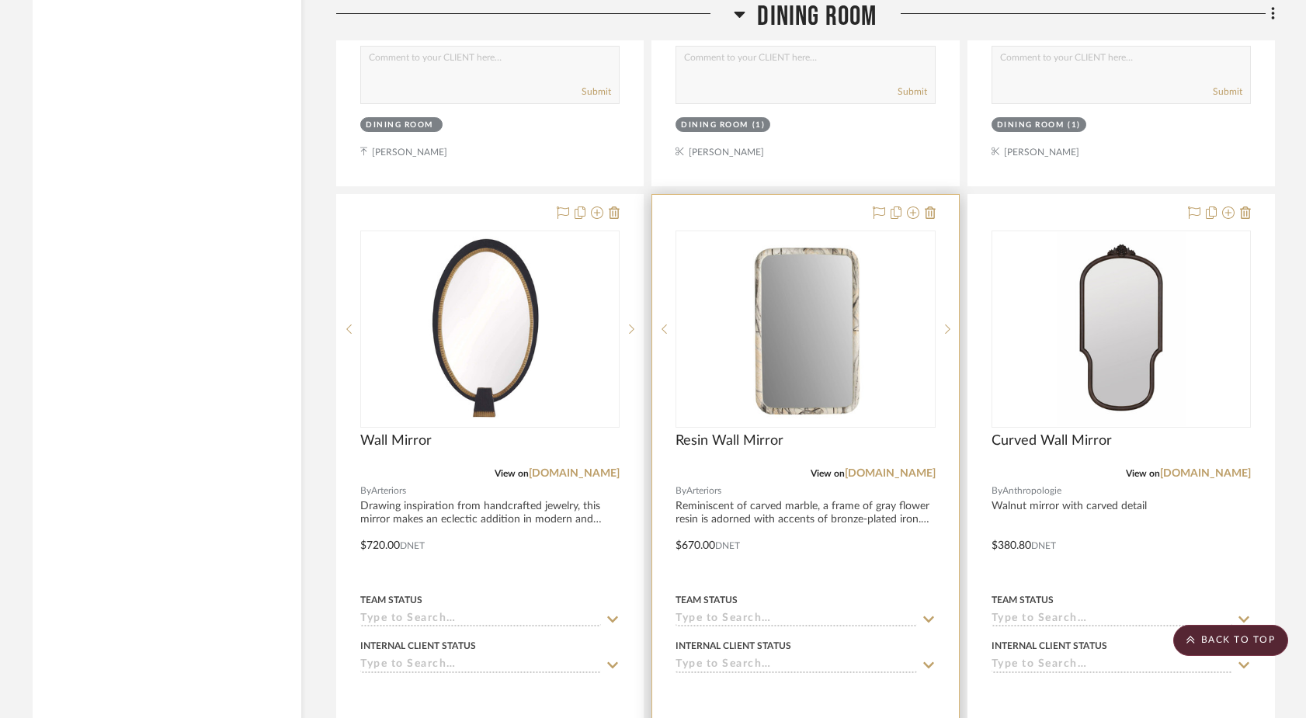
click at [783, 459] on div at bounding box center [805, 534] width 306 height 679
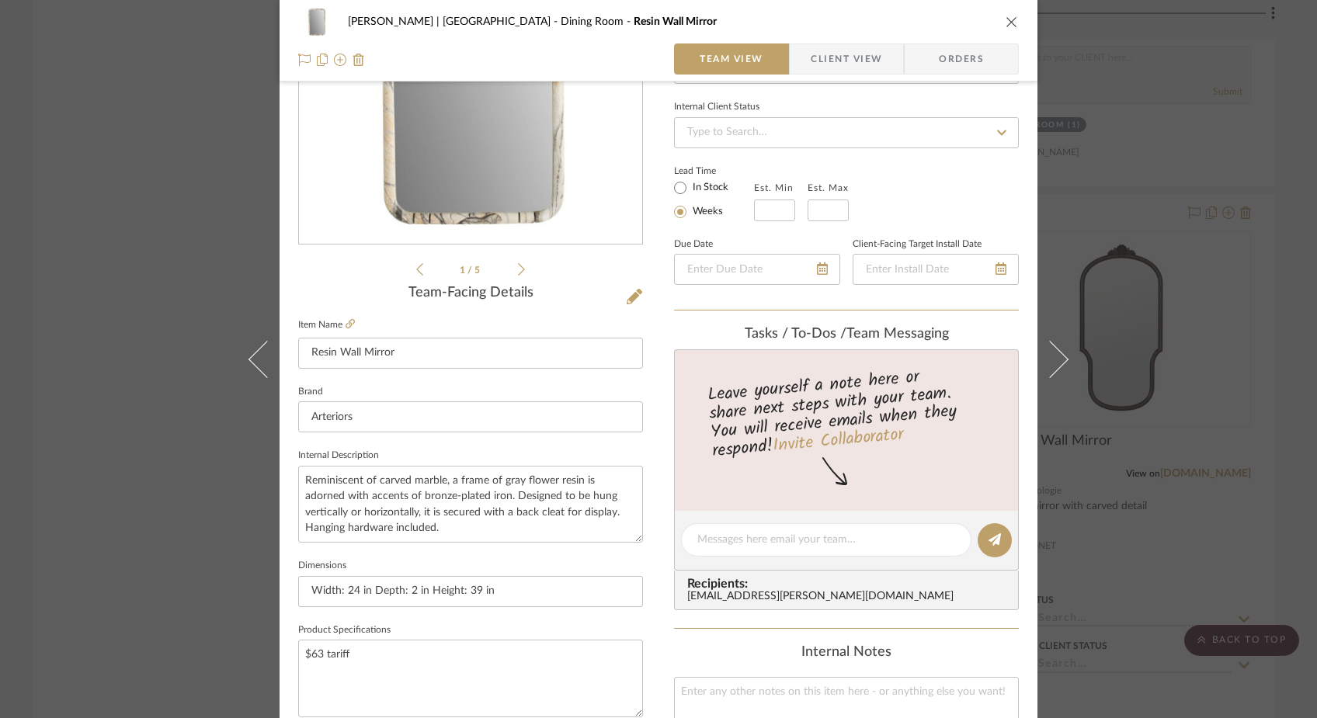
scroll to position [203, 0]
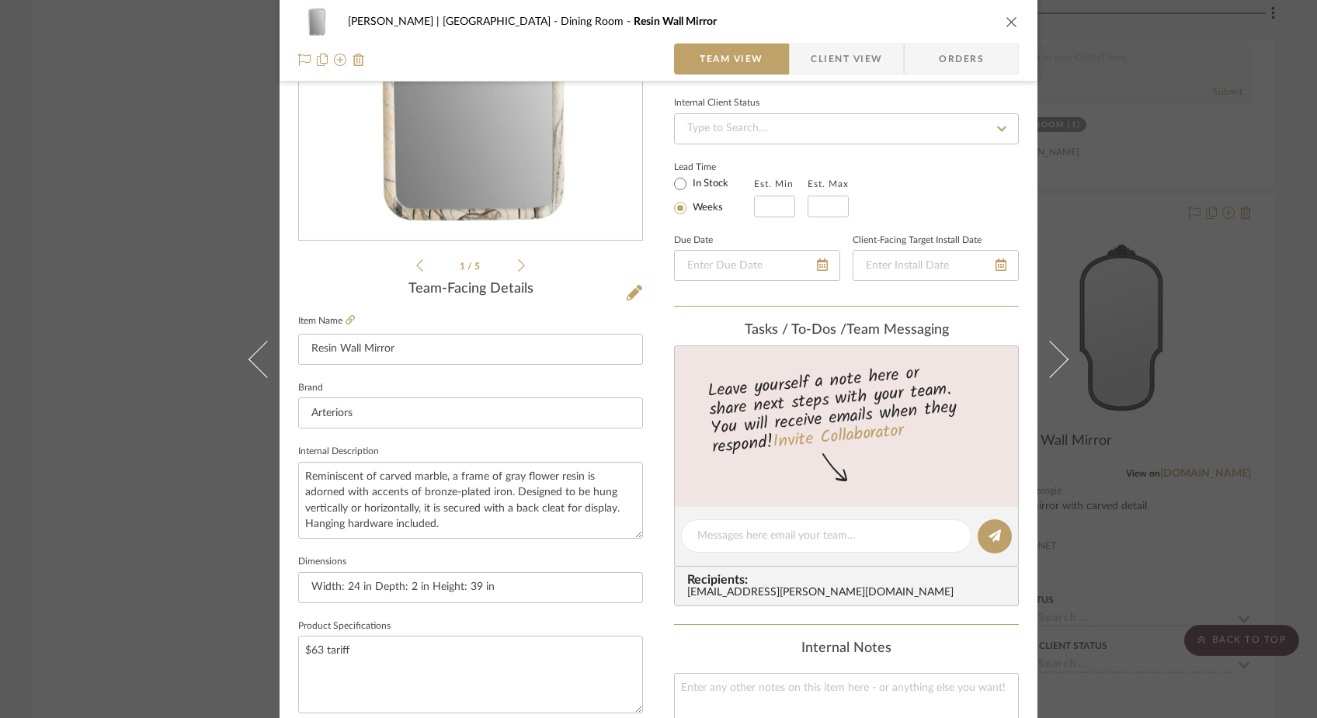
click at [160, 364] on div "[PERSON_NAME] | [GEOGRAPHIC_DATA] Dining Room Resin Wall Mirror Team View Clien…" at bounding box center [658, 359] width 1317 height 718
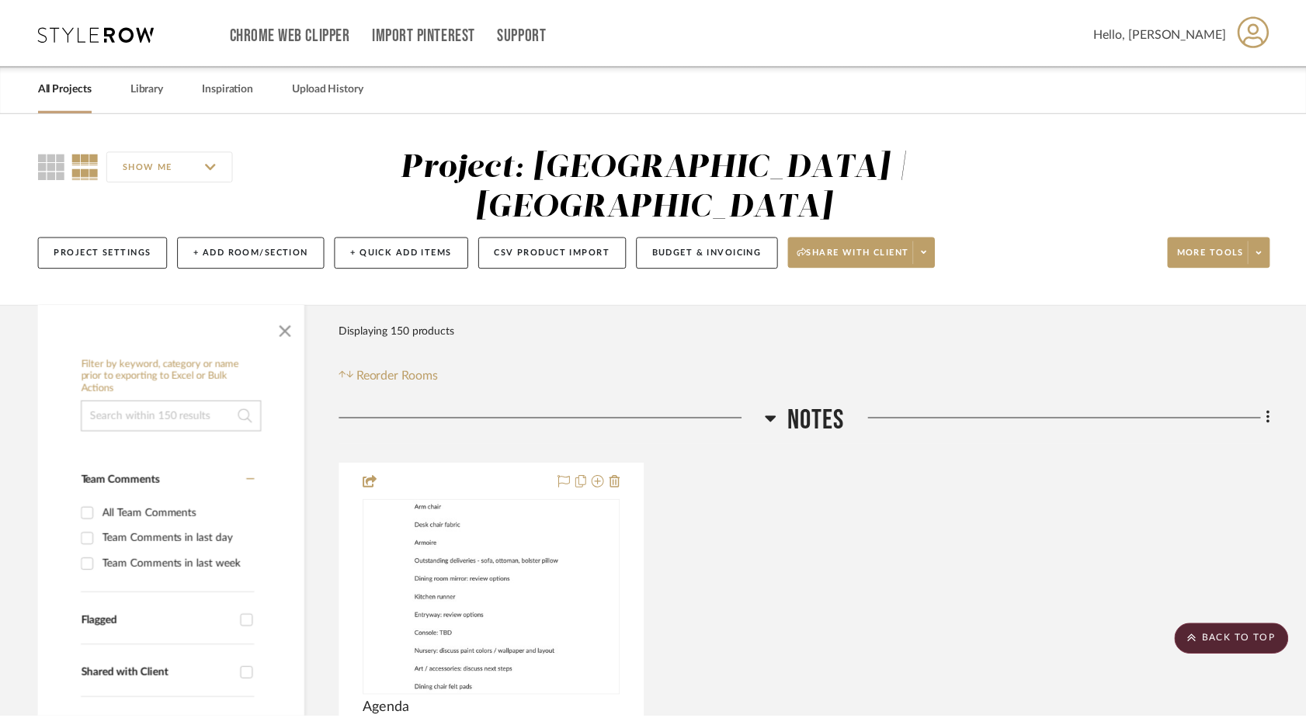
scroll to position [10527, 0]
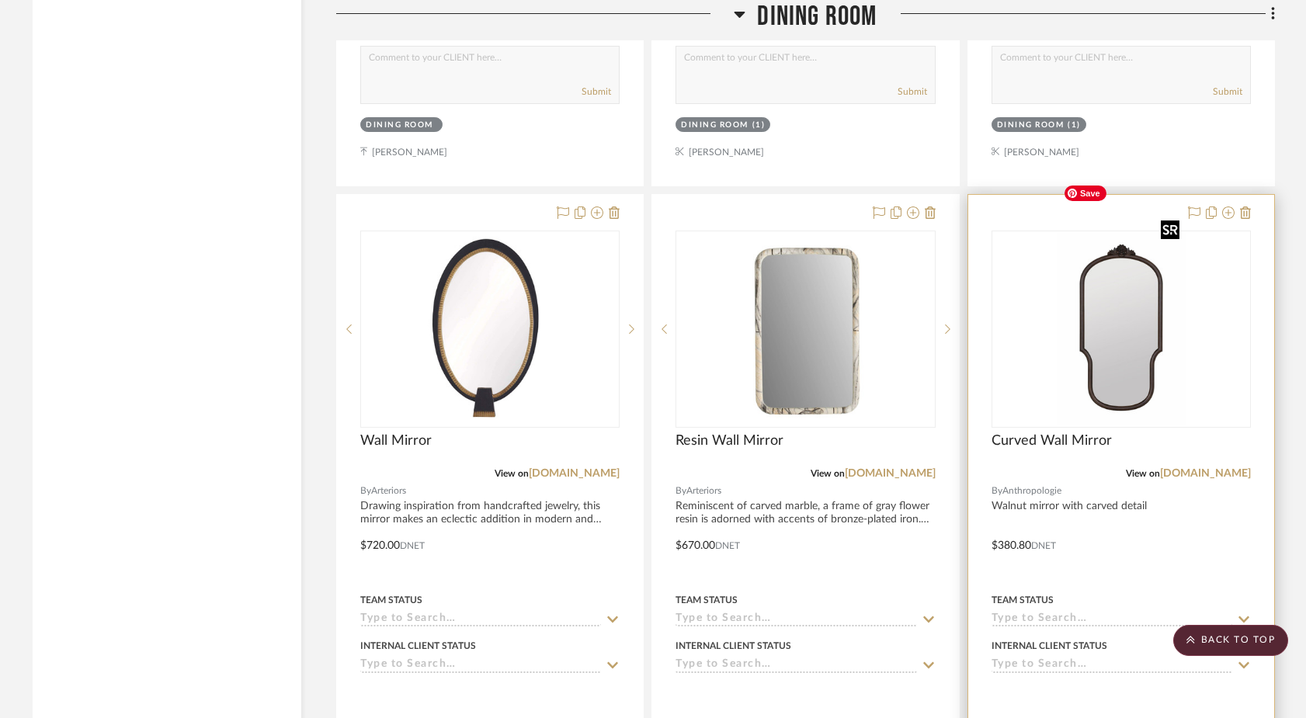
click at [1147, 352] on img "0" at bounding box center [1120, 329] width 129 height 194
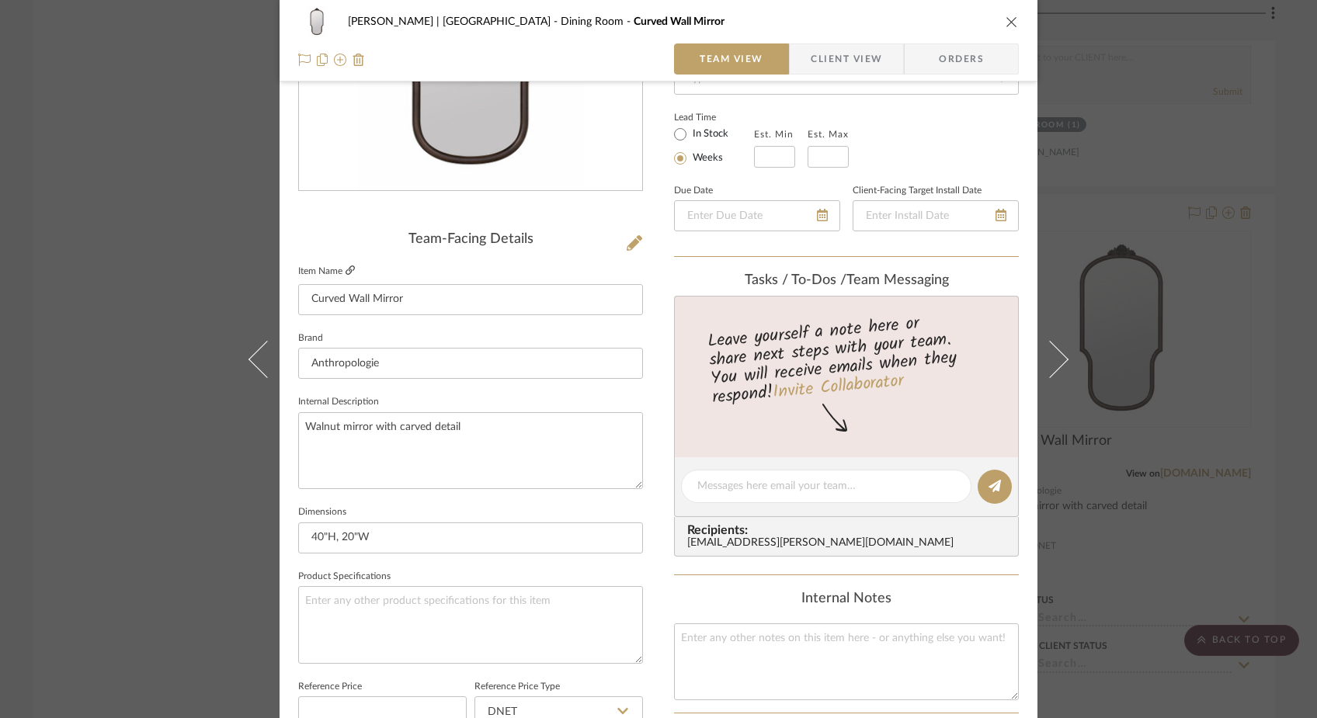
scroll to position [244, 0]
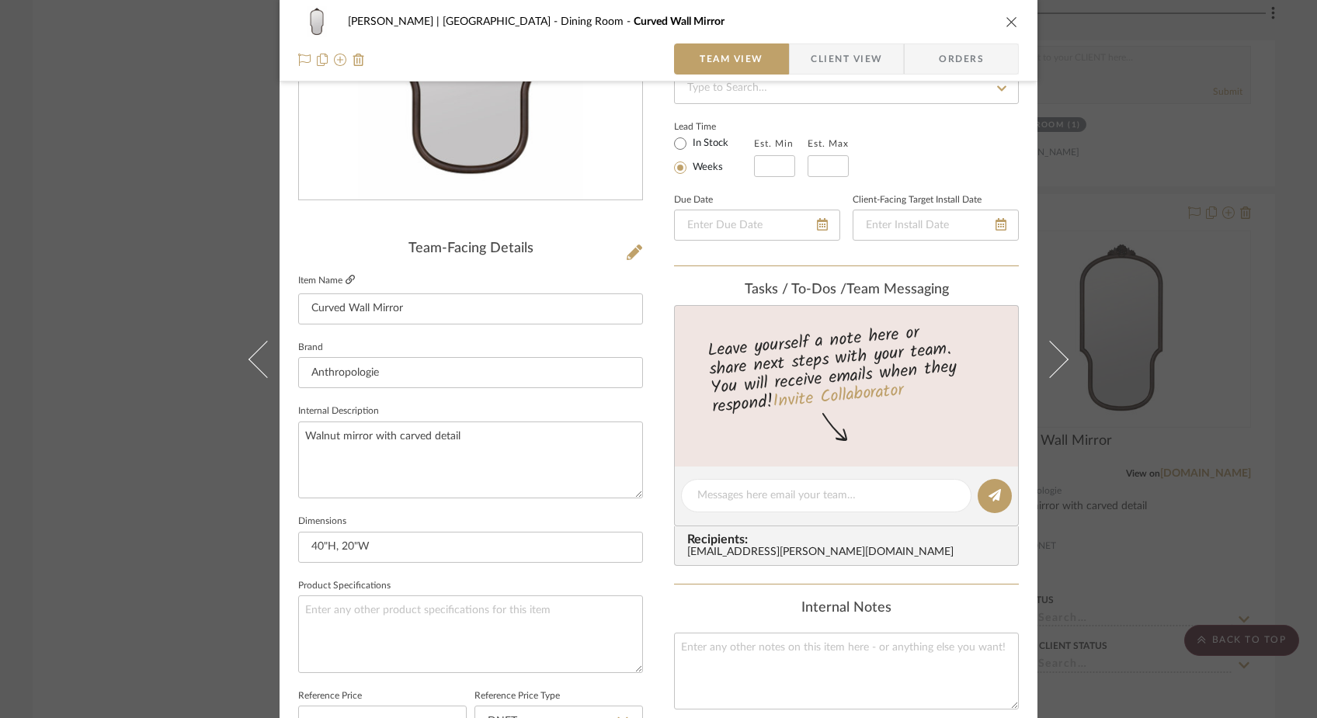
click at [345, 276] on icon at bounding box center [349, 279] width 9 height 9
click at [136, 234] on div "[PERSON_NAME] | [GEOGRAPHIC_DATA] Dining Room Curved Wall Mirror Team View Clie…" at bounding box center [658, 359] width 1317 height 718
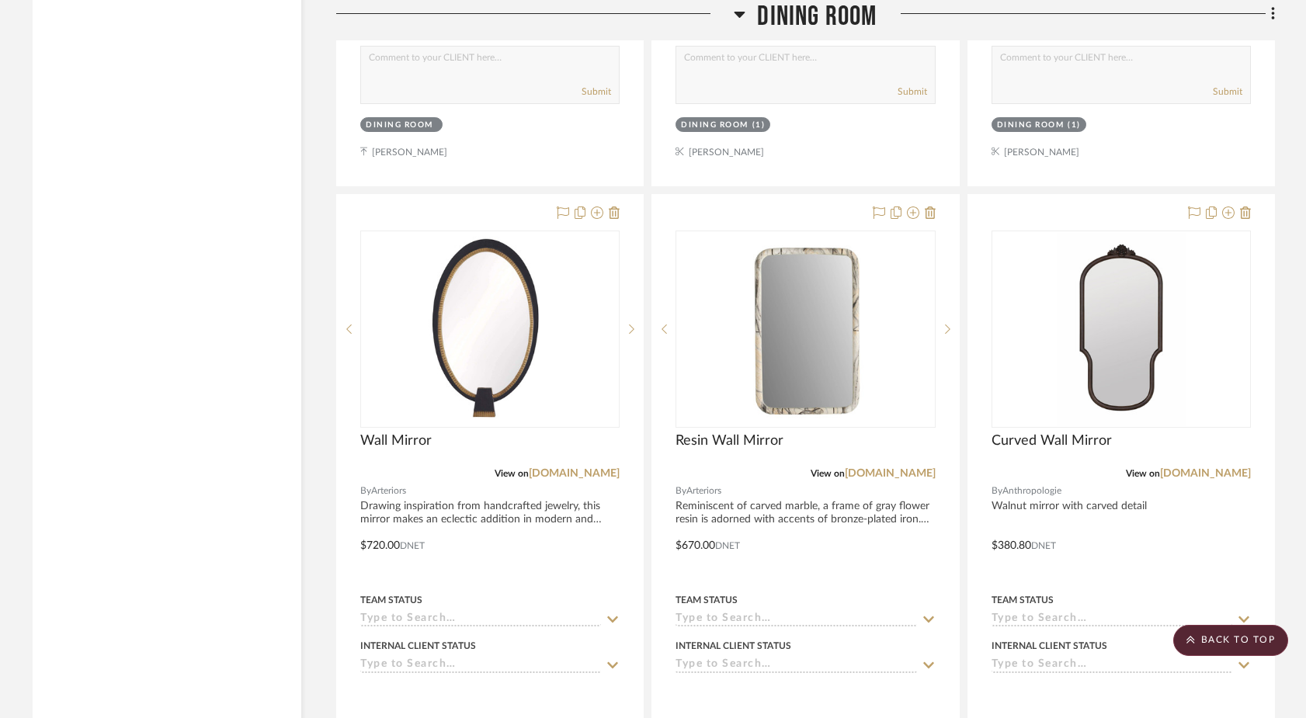
scroll to position [10531, 0]
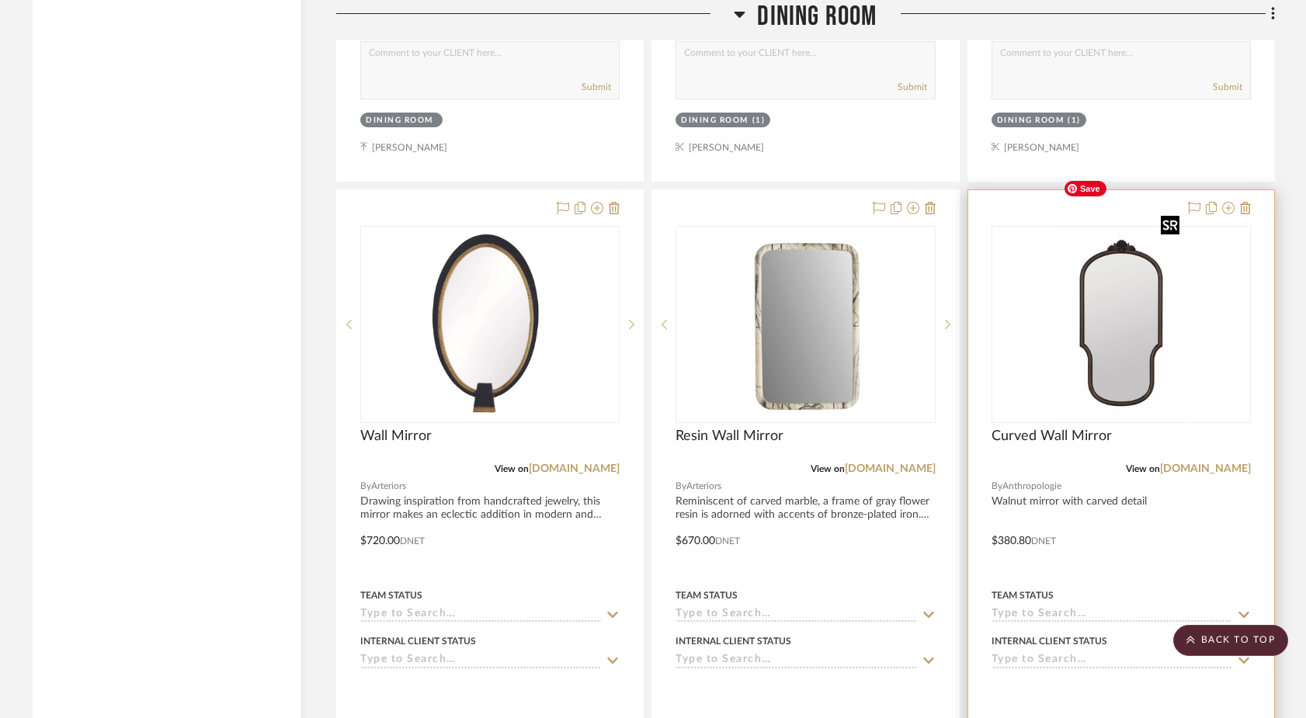
click at [1103, 247] on img "0" at bounding box center [1120, 324] width 129 height 194
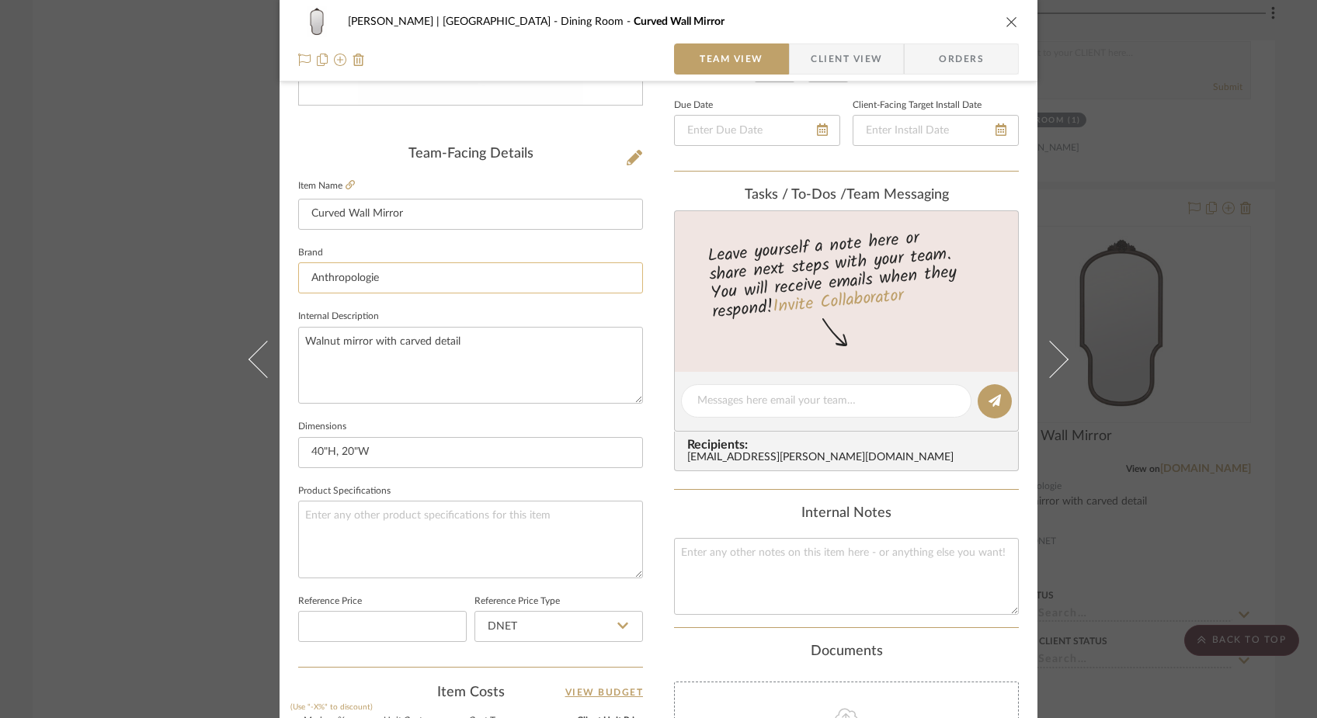
scroll to position [333, 0]
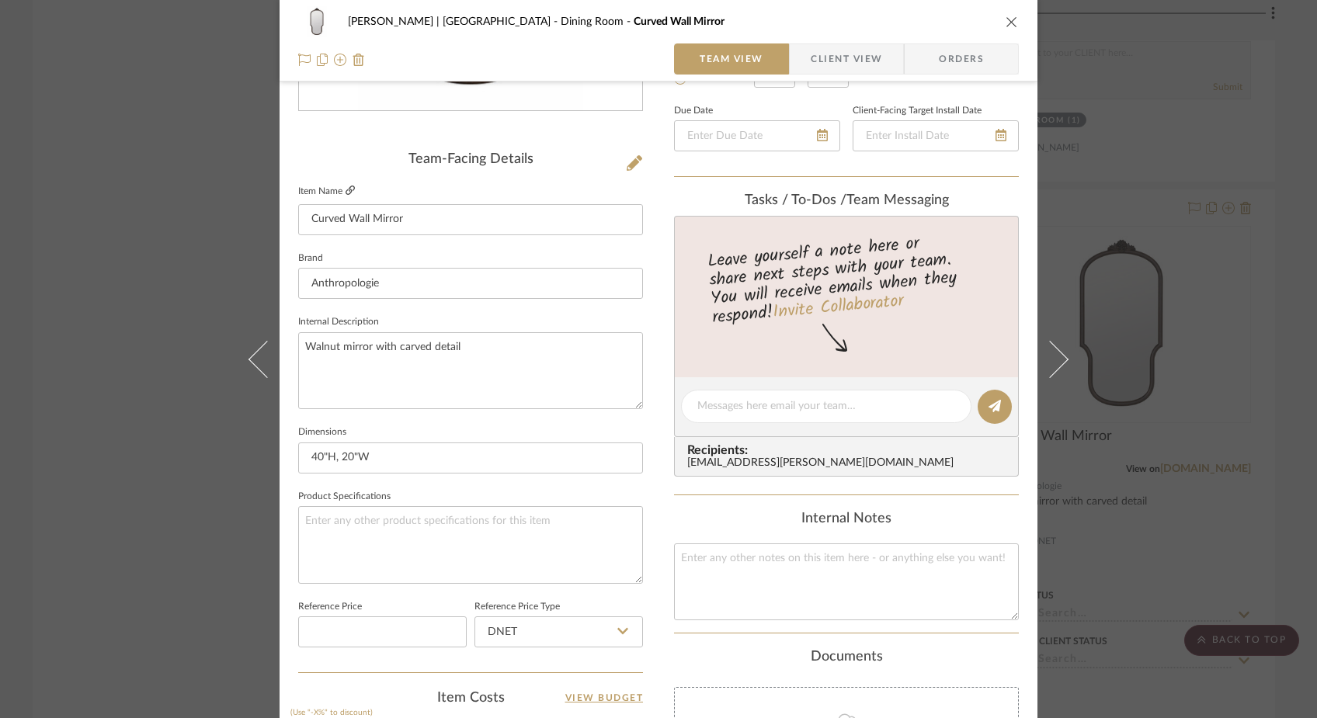
click at [346, 190] on icon at bounding box center [349, 190] width 9 height 9
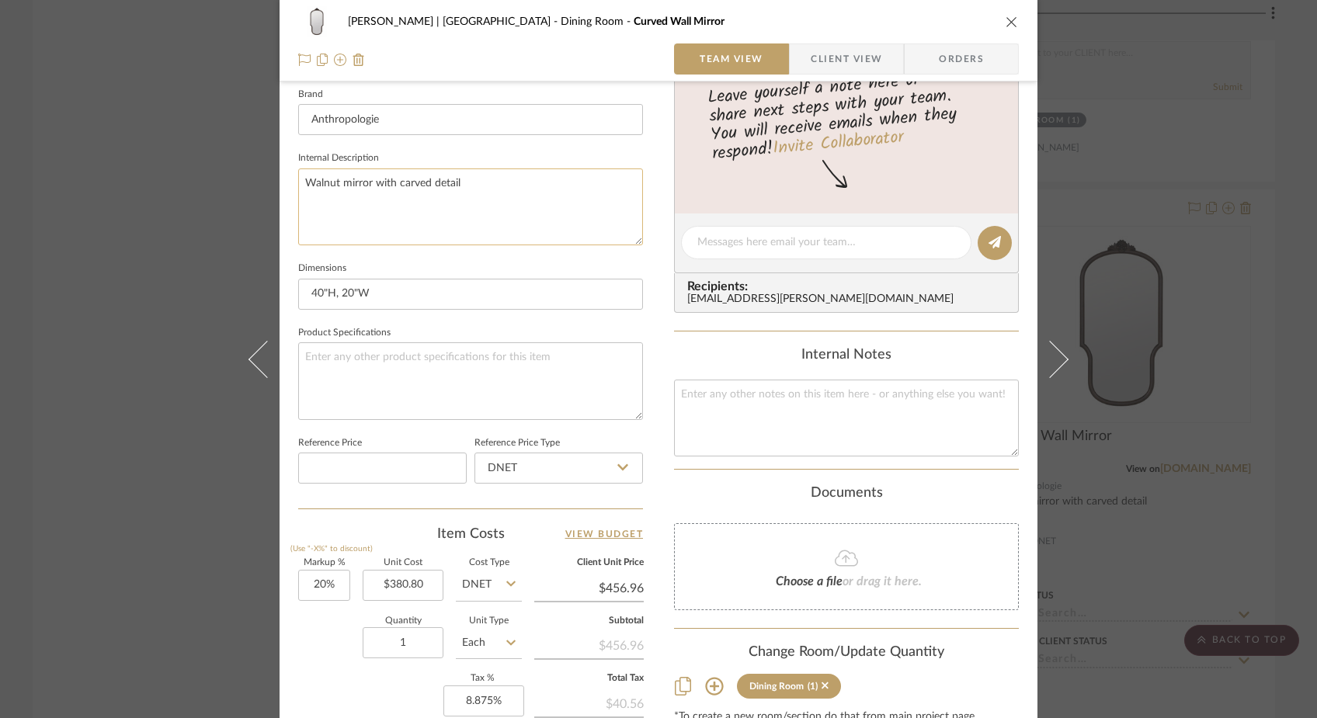
scroll to position [509, 0]
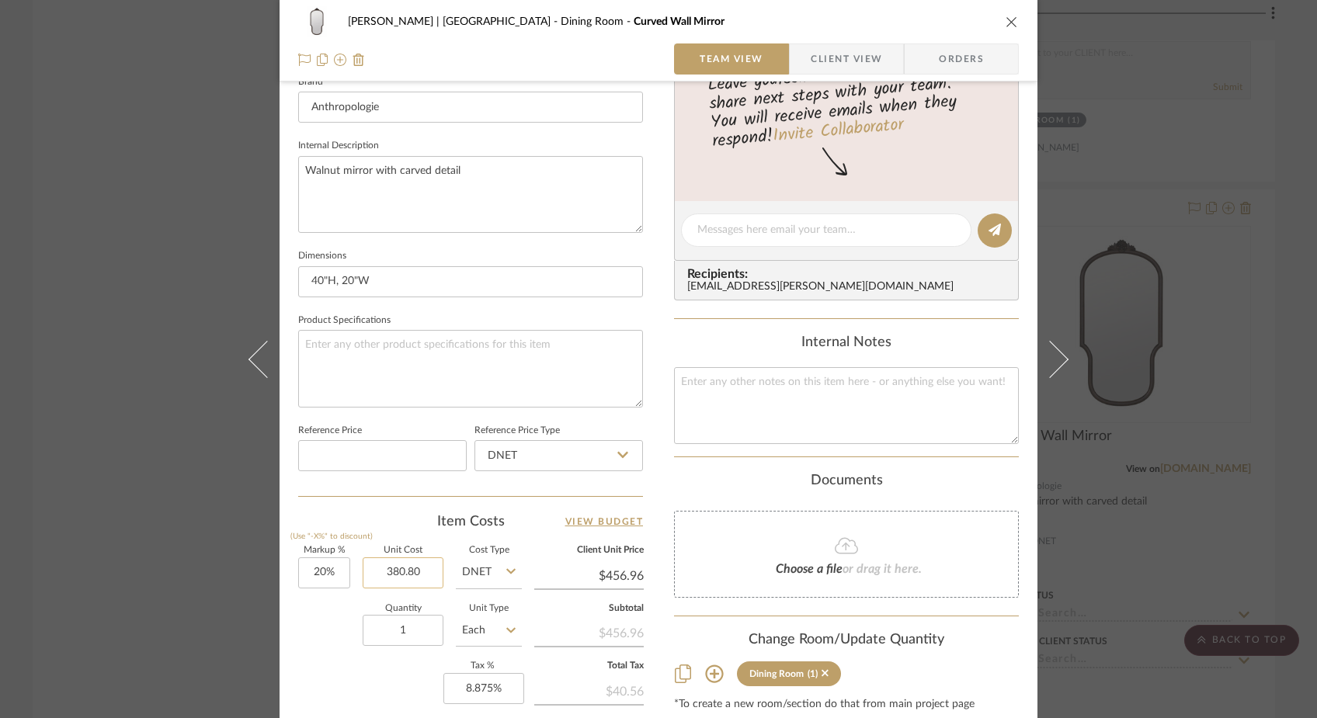
click at [420, 572] on input "380.80" at bounding box center [403, 572] width 81 height 31
type input "$358.40"
click at [331, 654] on div "Quantity 1 Unit Type Each" at bounding box center [410, 632] width 224 height 55
type input "$430.08"
type input "$43.01"
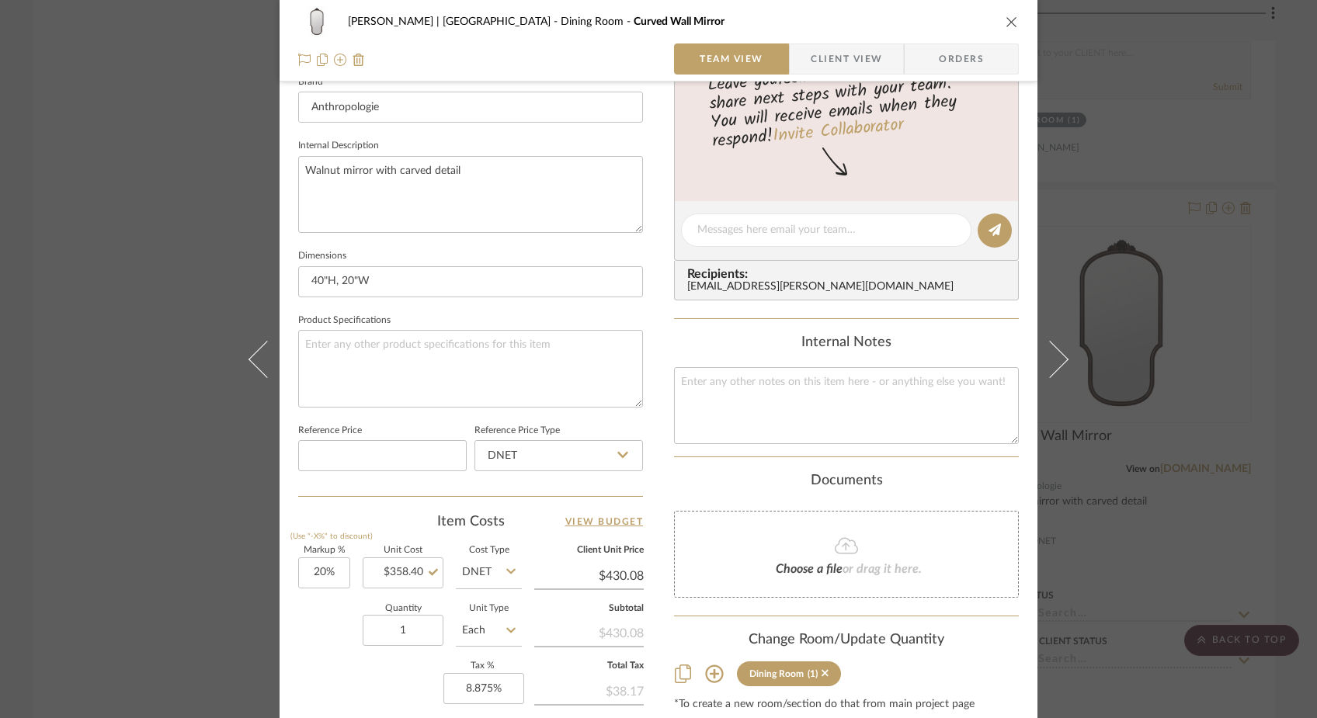
click at [147, 224] on div "[PERSON_NAME] | [GEOGRAPHIC_DATA] Dining Room Curved Wall Mirror Team View Clie…" at bounding box center [658, 359] width 1317 height 718
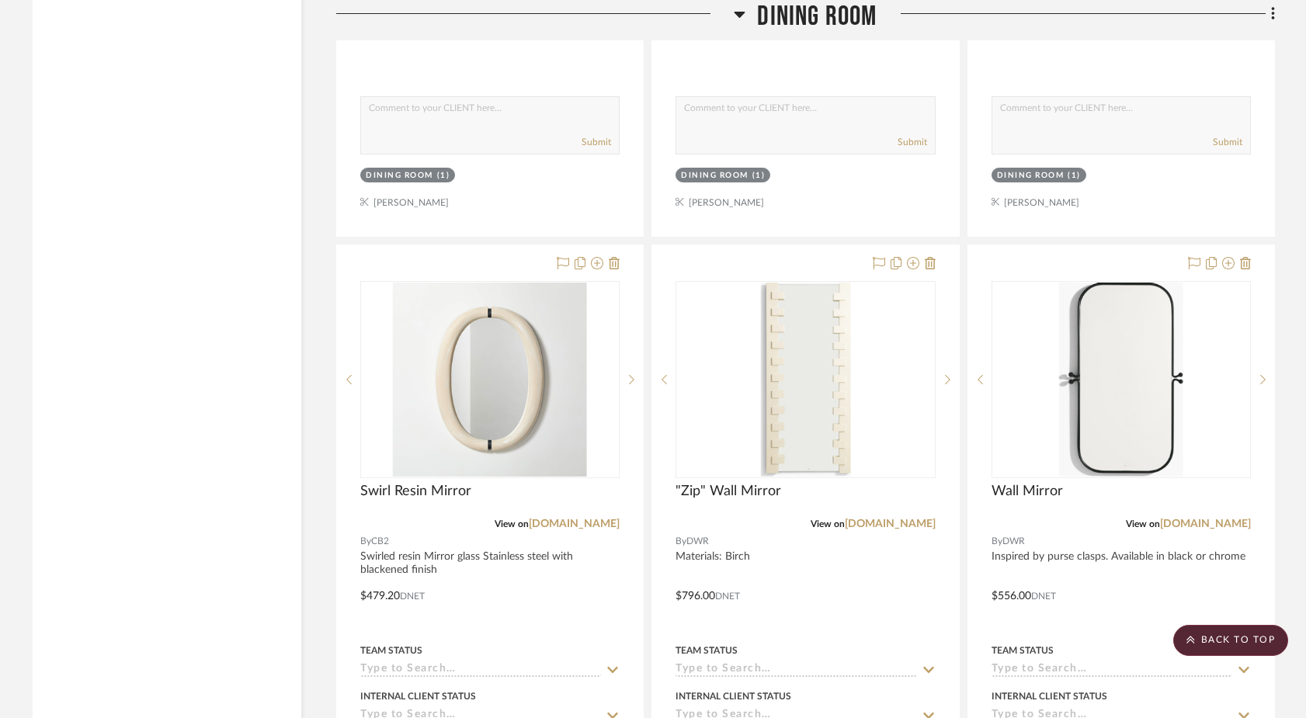
scroll to position [11169, 0]
